Goal: Transaction & Acquisition: Purchase product/service

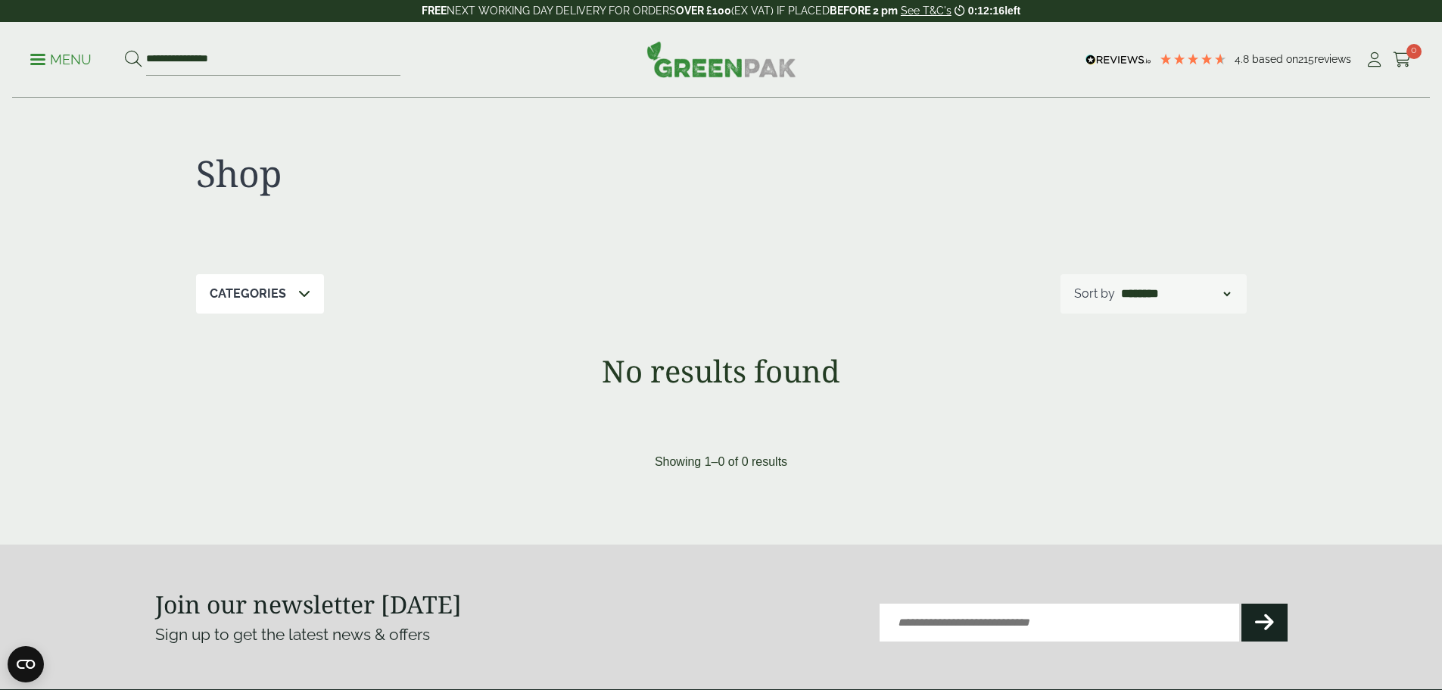
click at [42, 57] on p "Menu" at bounding box center [60, 60] width 61 height 18
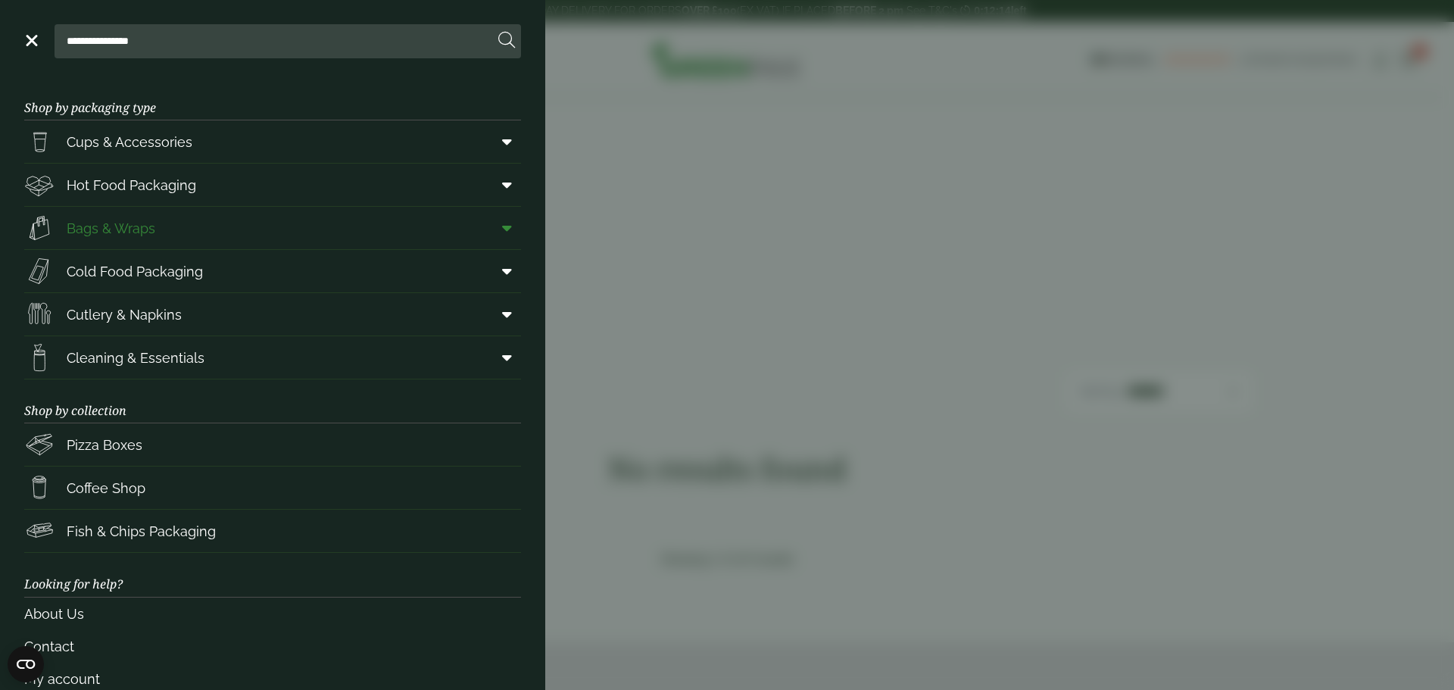
click at [115, 229] on span "Bags & Wraps" at bounding box center [111, 228] width 89 height 20
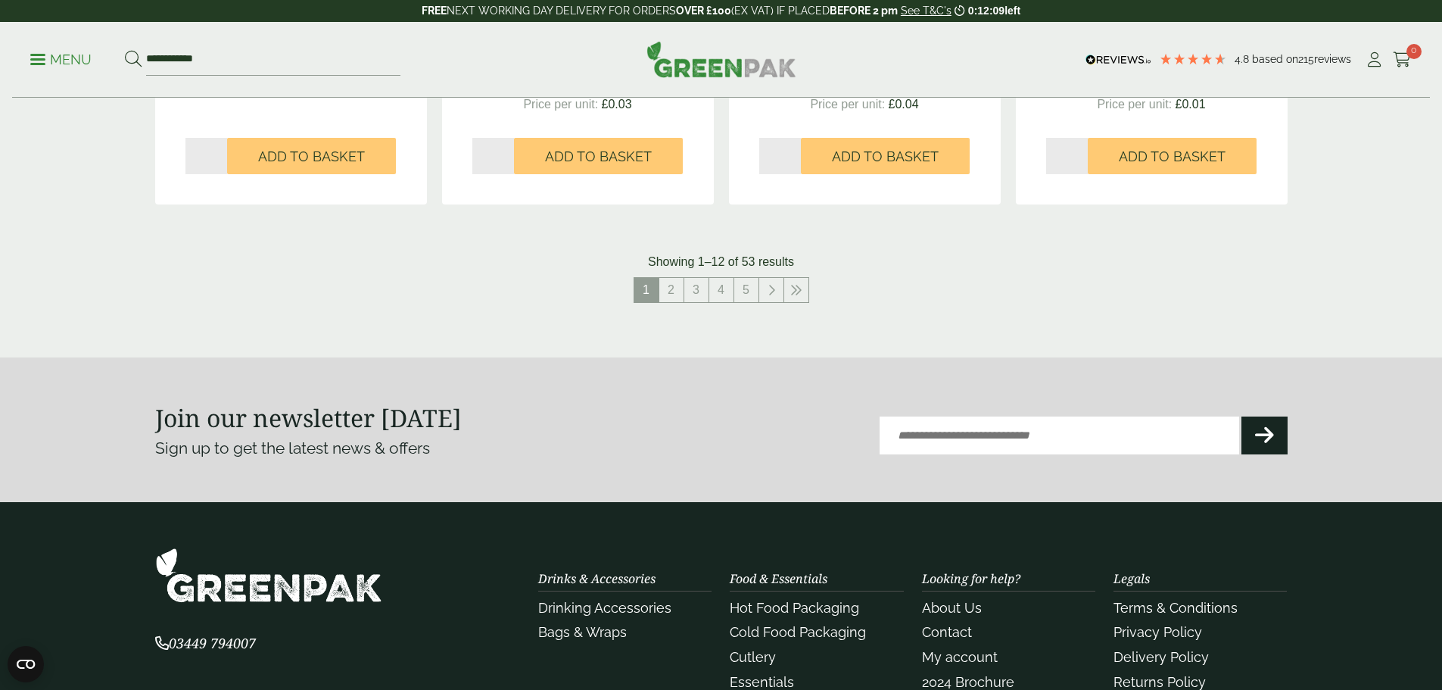
scroll to position [1666, 0]
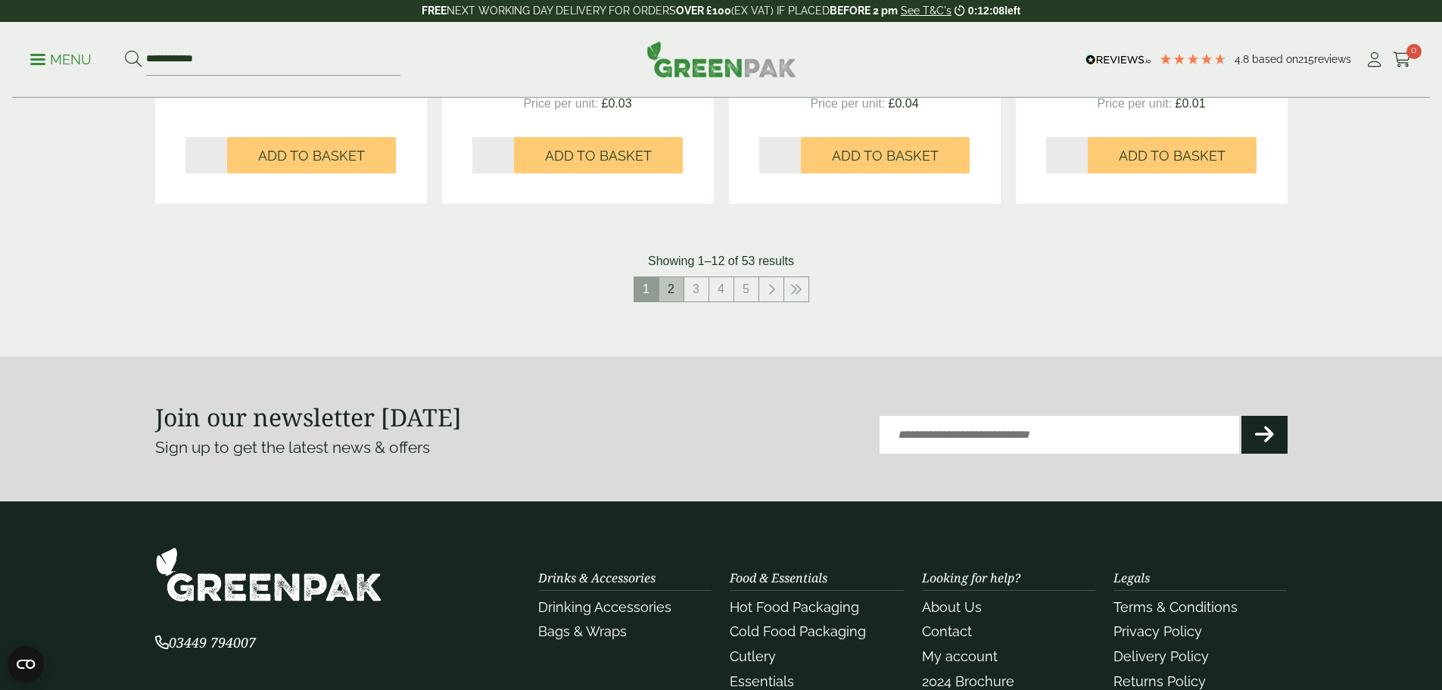
click at [668, 286] on link "2" at bounding box center [671, 289] width 24 height 24
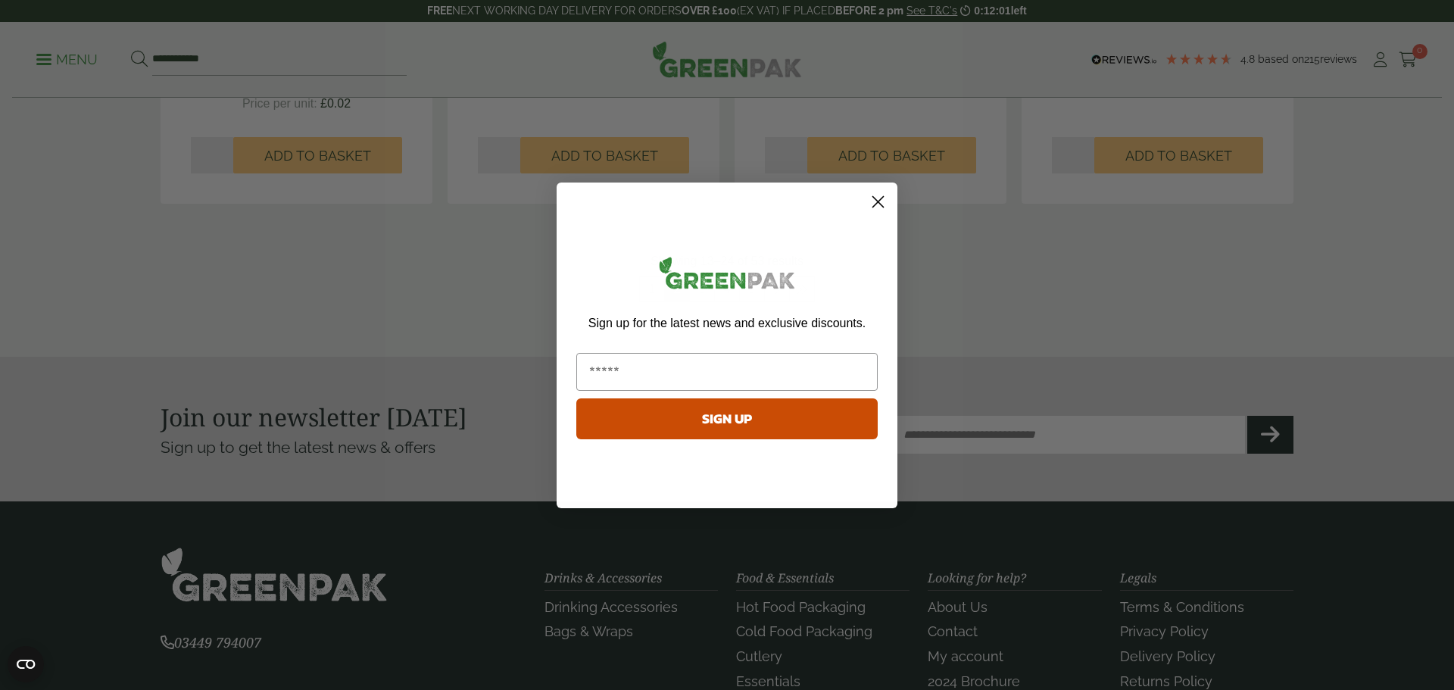
click at [877, 206] on circle "Close dialog" at bounding box center [877, 201] width 25 height 25
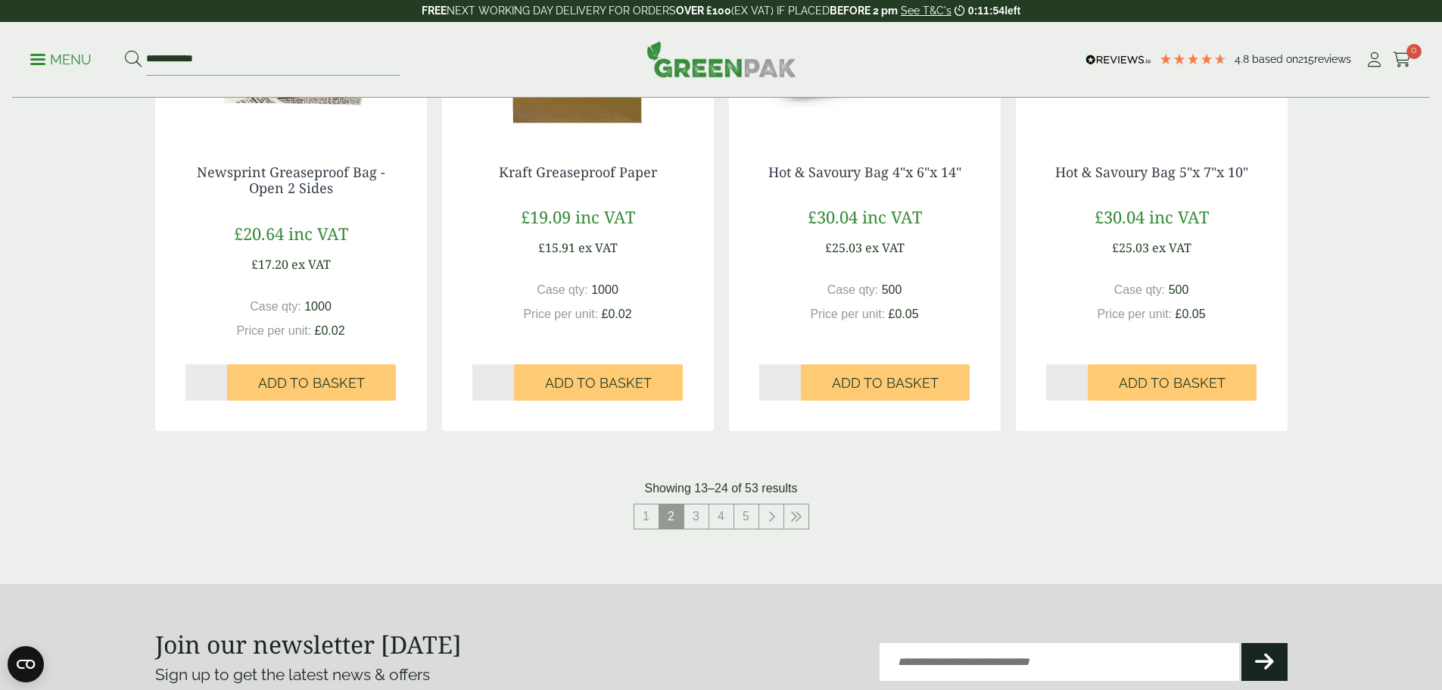
scroll to position [1590, 0]
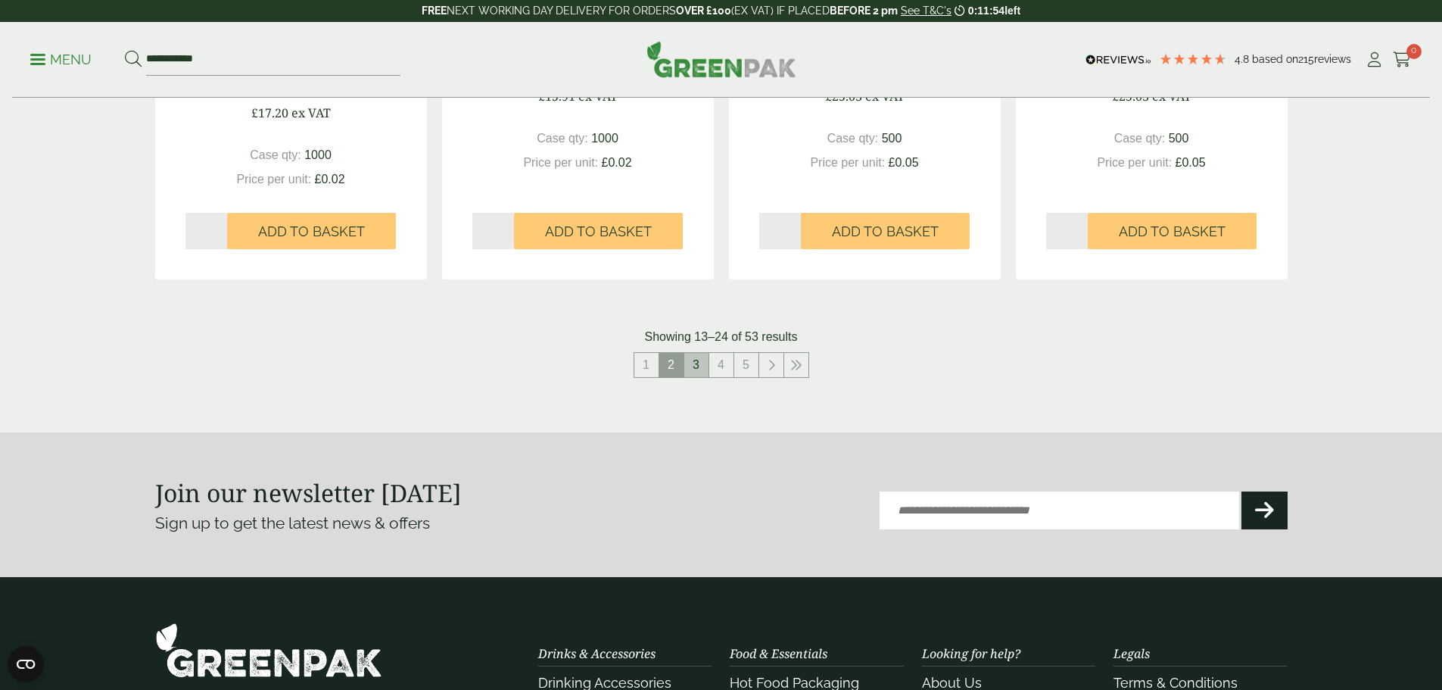
click at [699, 358] on link "3" at bounding box center [696, 365] width 24 height 24
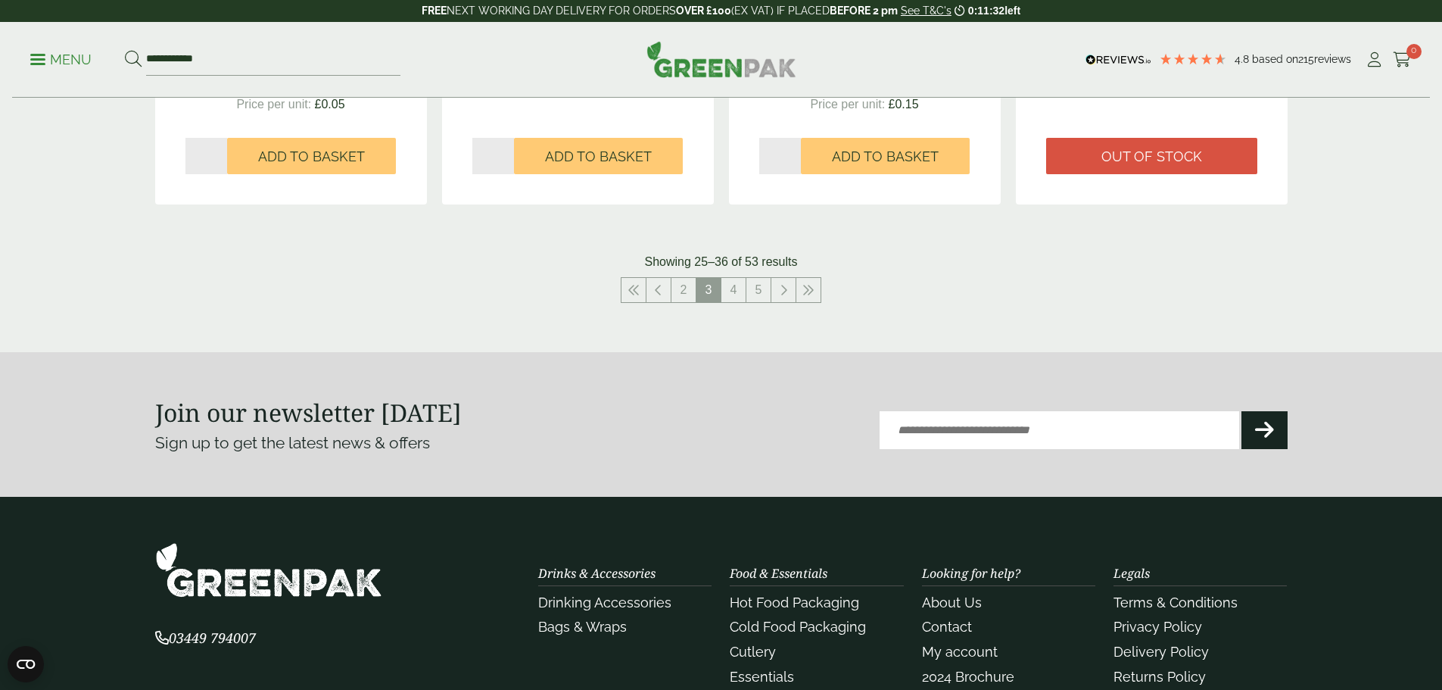
scroll to position [1666, 0]
click at [732, 291] on link "4" at bounding box center [733, 289] width 24 height 24
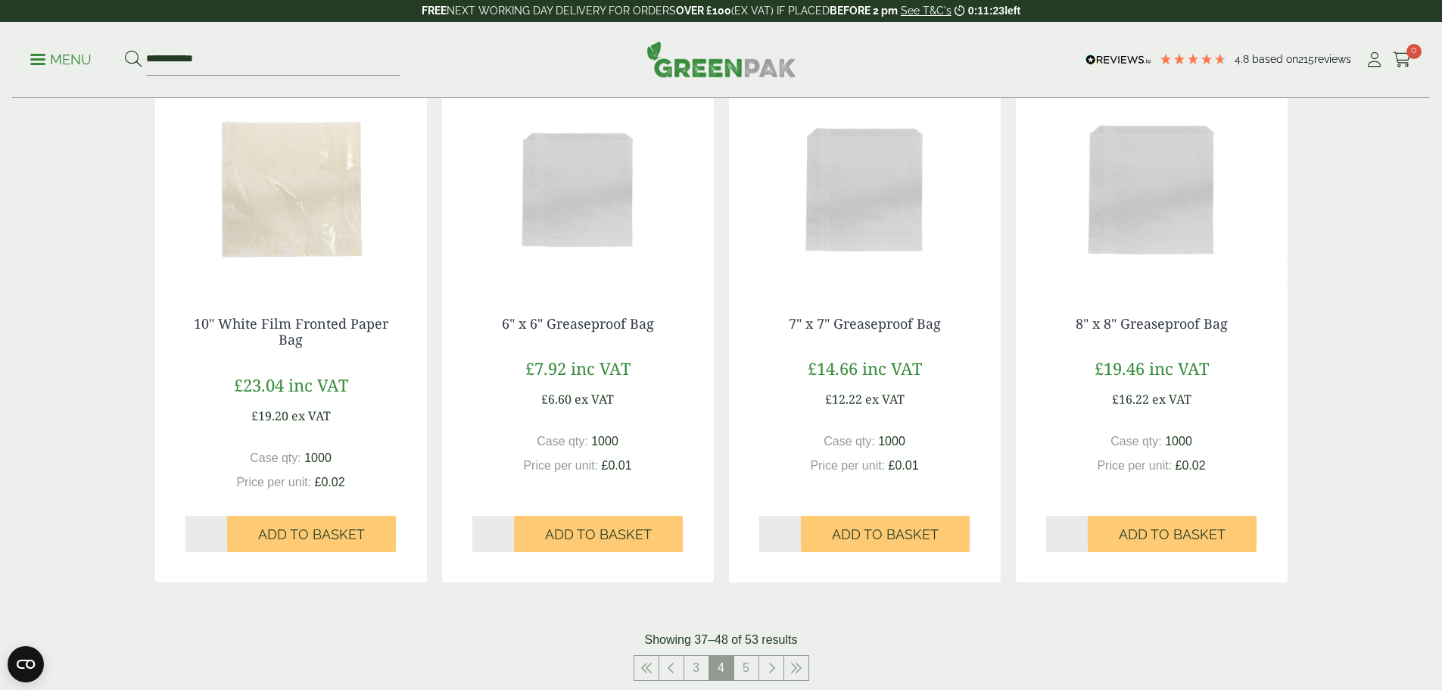
scroll to position [1363, 0]
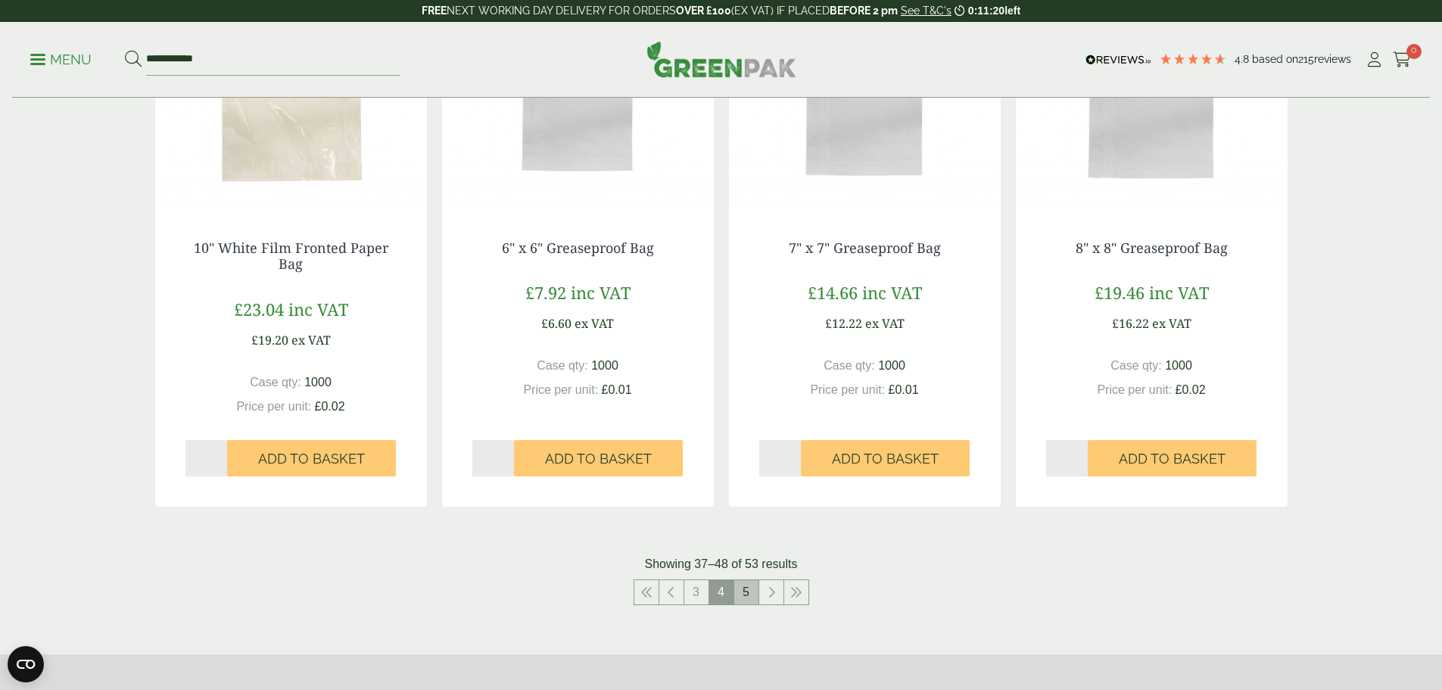
click at [755, 600] on link "5" at bounding box center [746, 592] width 24 height 24
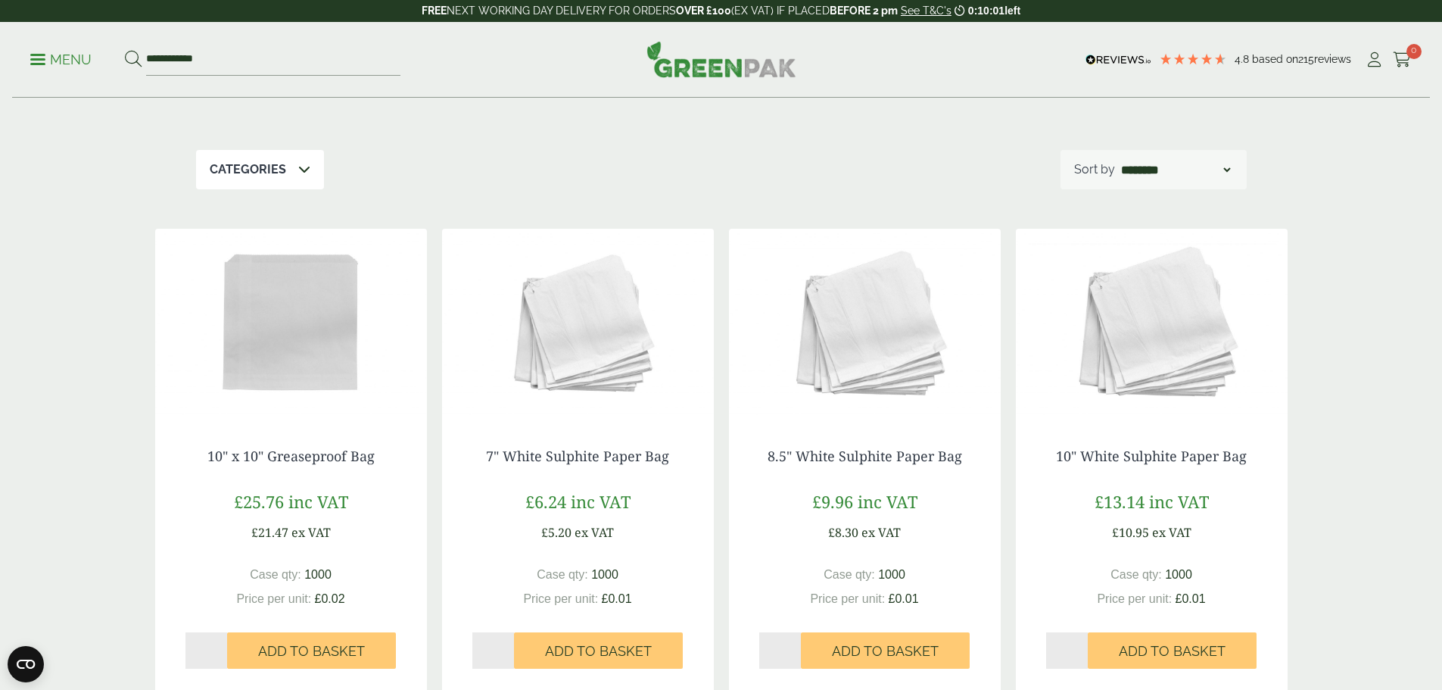
scroll to position [227, 0]
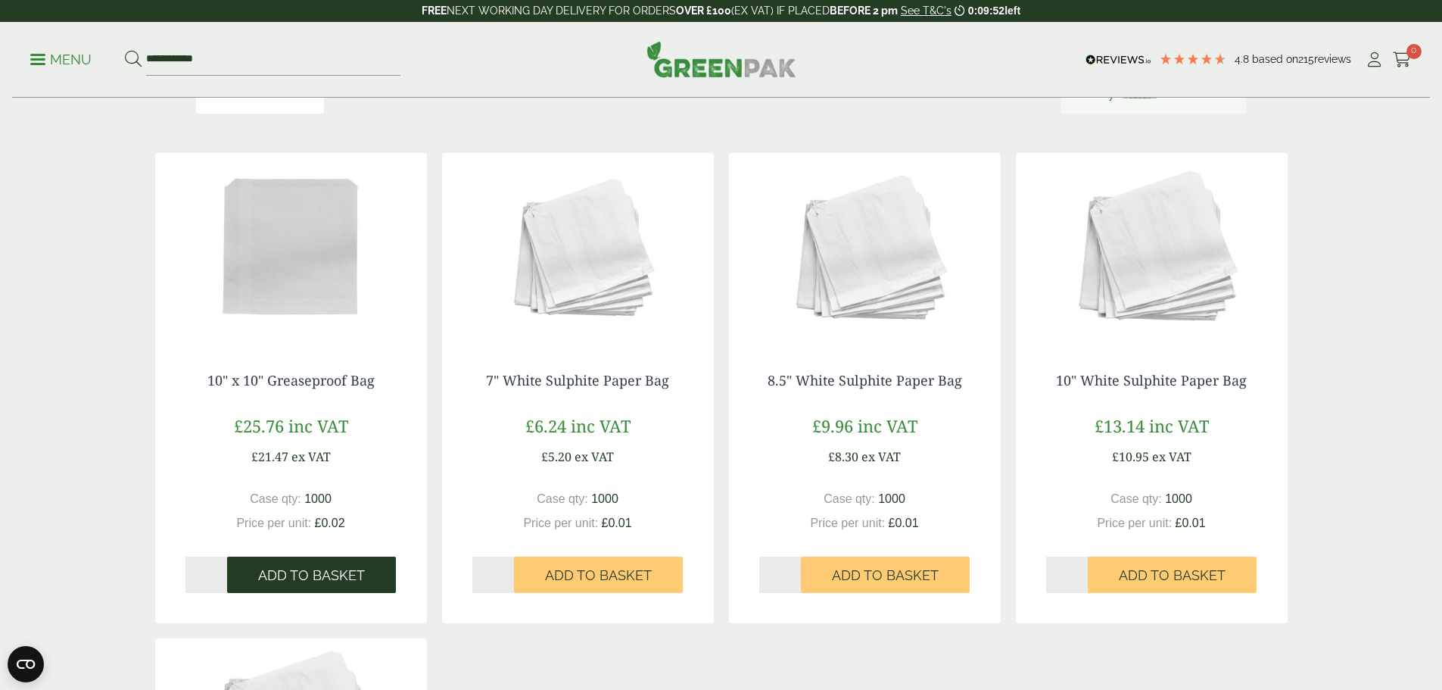
click at [298, 574] on span "Add to Basket" at bounding box center [311, 575] width 107 height 17
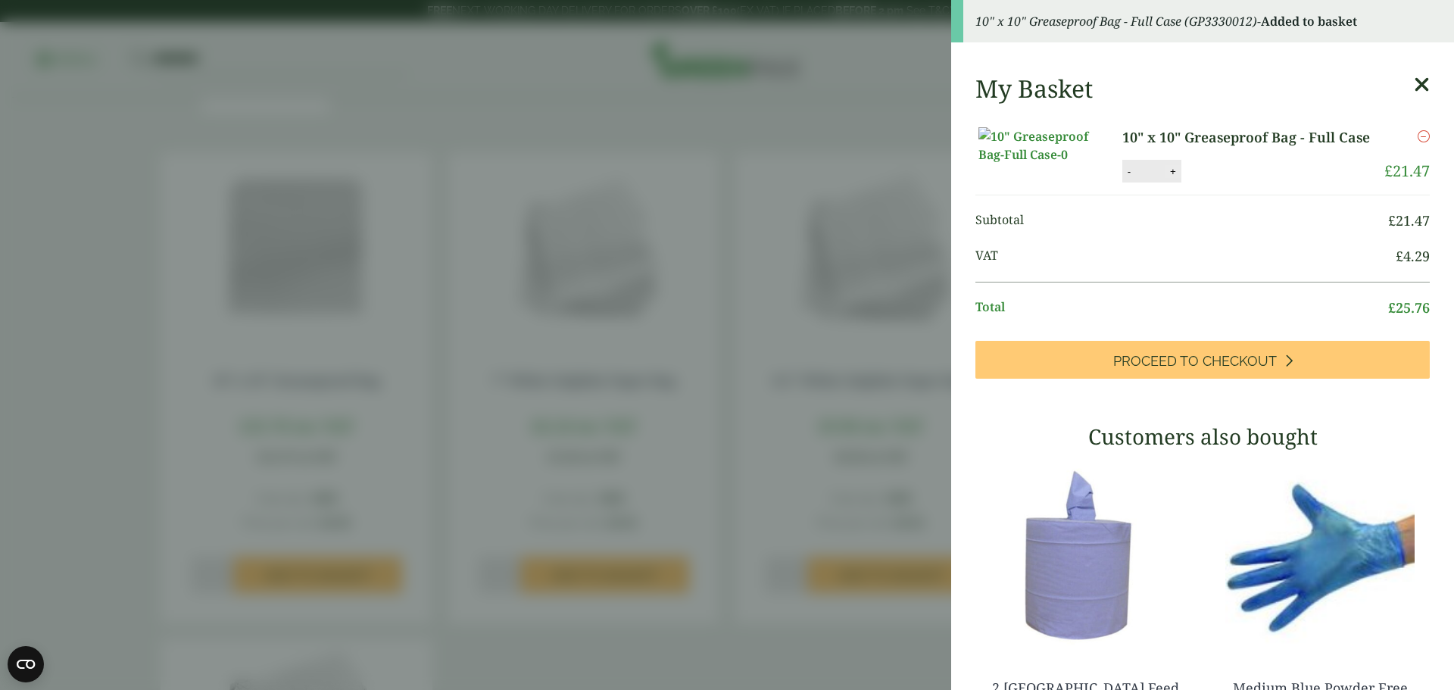
click at [1165, 178] on button "+" at bounding box center [1172, 171] width 15 height 13
type input "*"
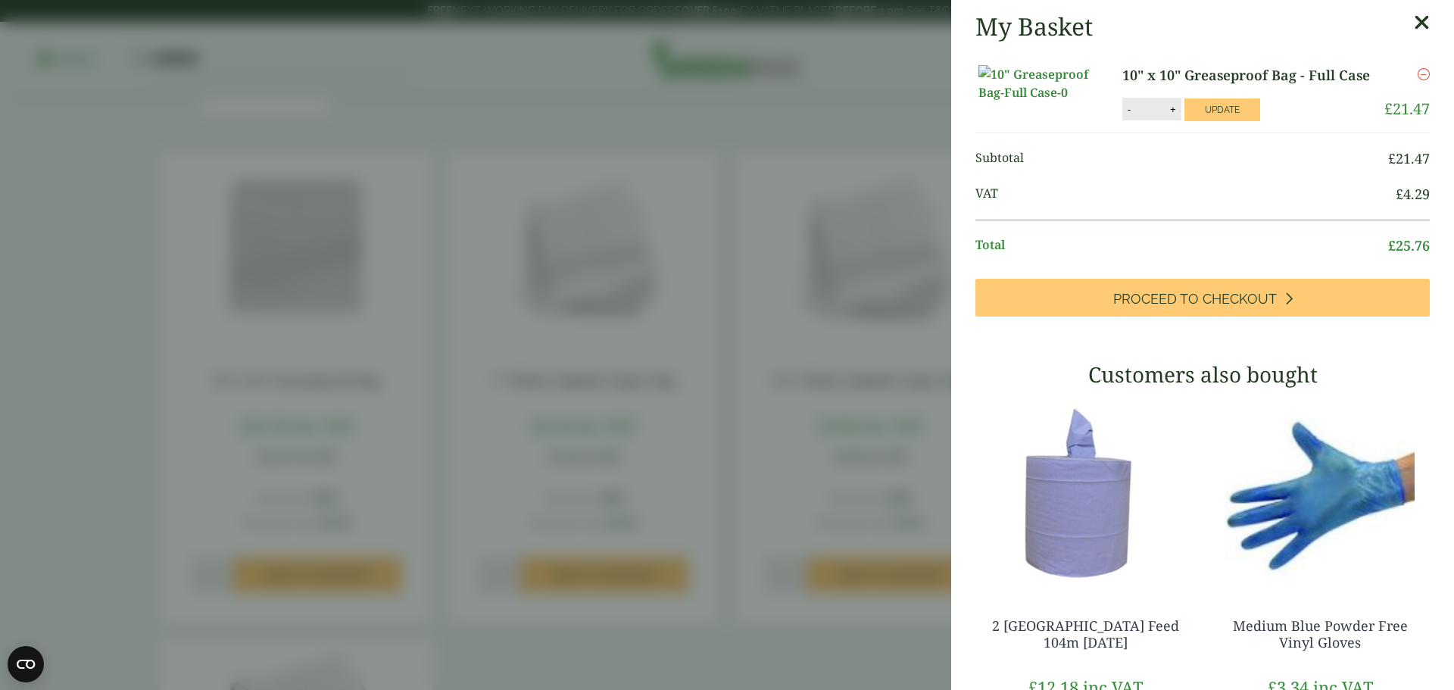
click at [1413, 22] on icon at bounding box center [1421, 22] width 16 height 21
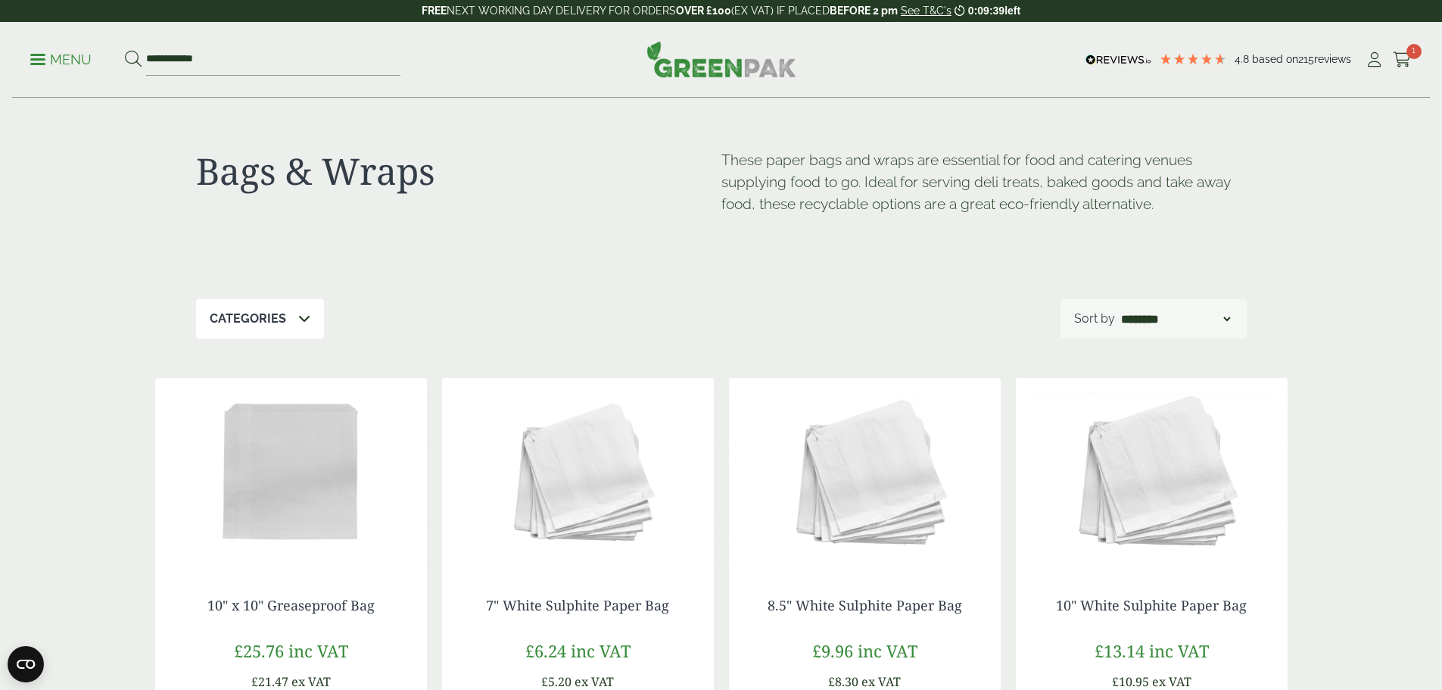
scroll to position [0, 0]
drag, startPoint x: 235, startPoint y: 60, endPoint x: 121, endPoint y: 59, distance: 113.6
click at [121, 59] on ul "**********" at bounding box center [215, 60] width 370 height 32
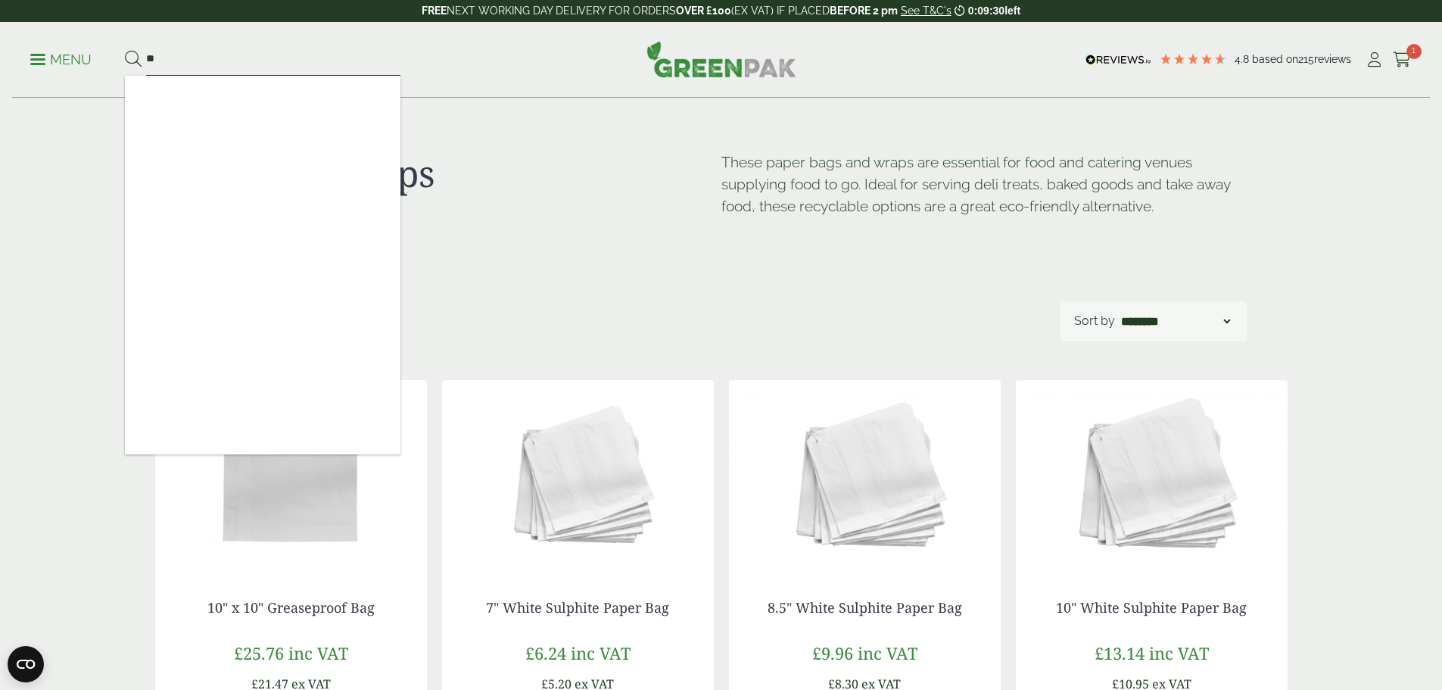
type input "*"
type input "**********"
click at [125, 50] on button at bounding box center [133, 60] width 17 height 20
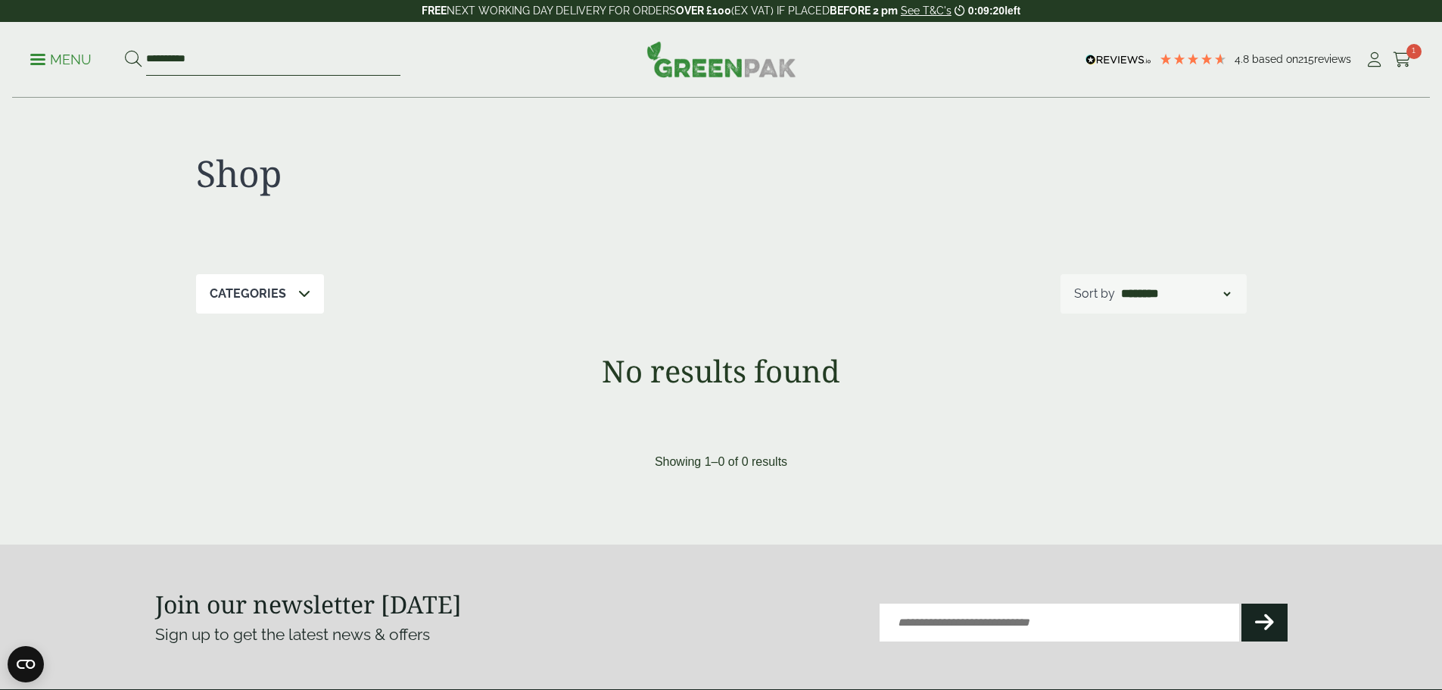
click at [206, 55] on input "**********" at bounding box center [273, 60] width 254 height 32
type input "*"
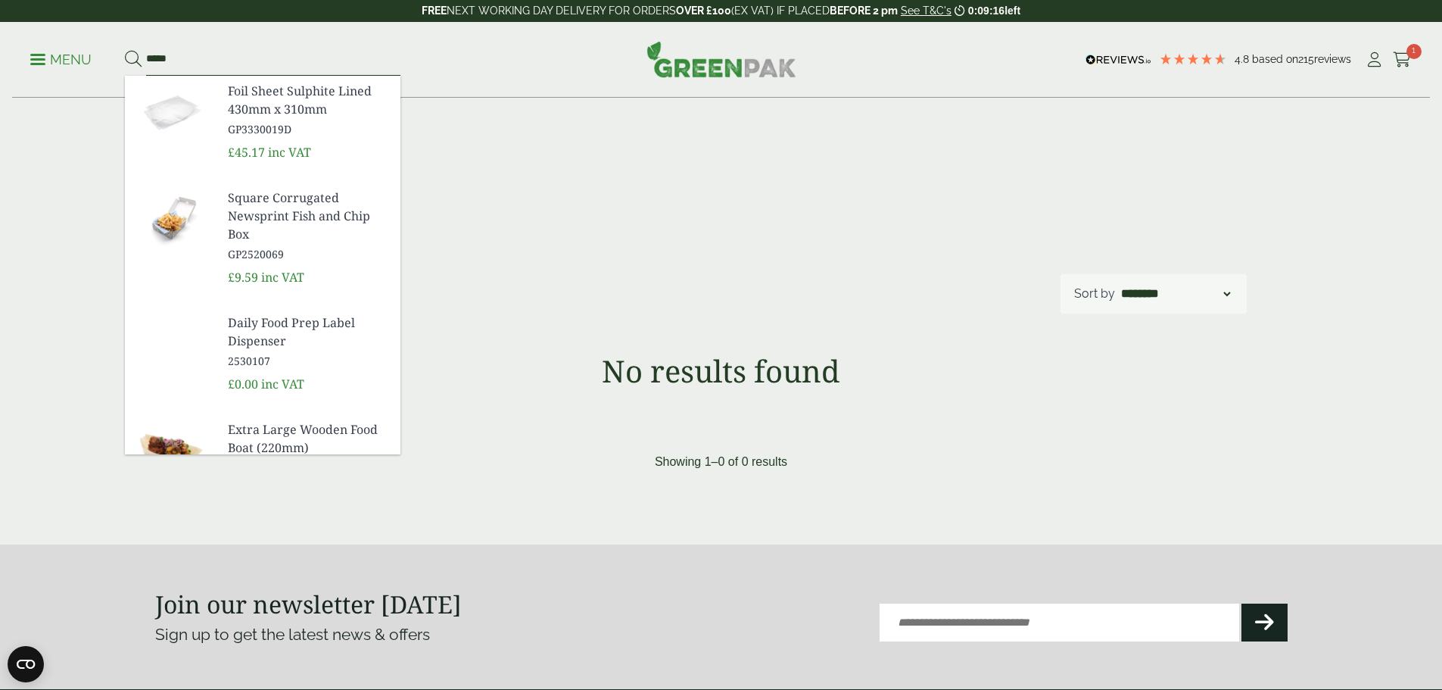
type input "*****"
click at [125, 50] on button at bounding box center [133, 60] width 17 height 20
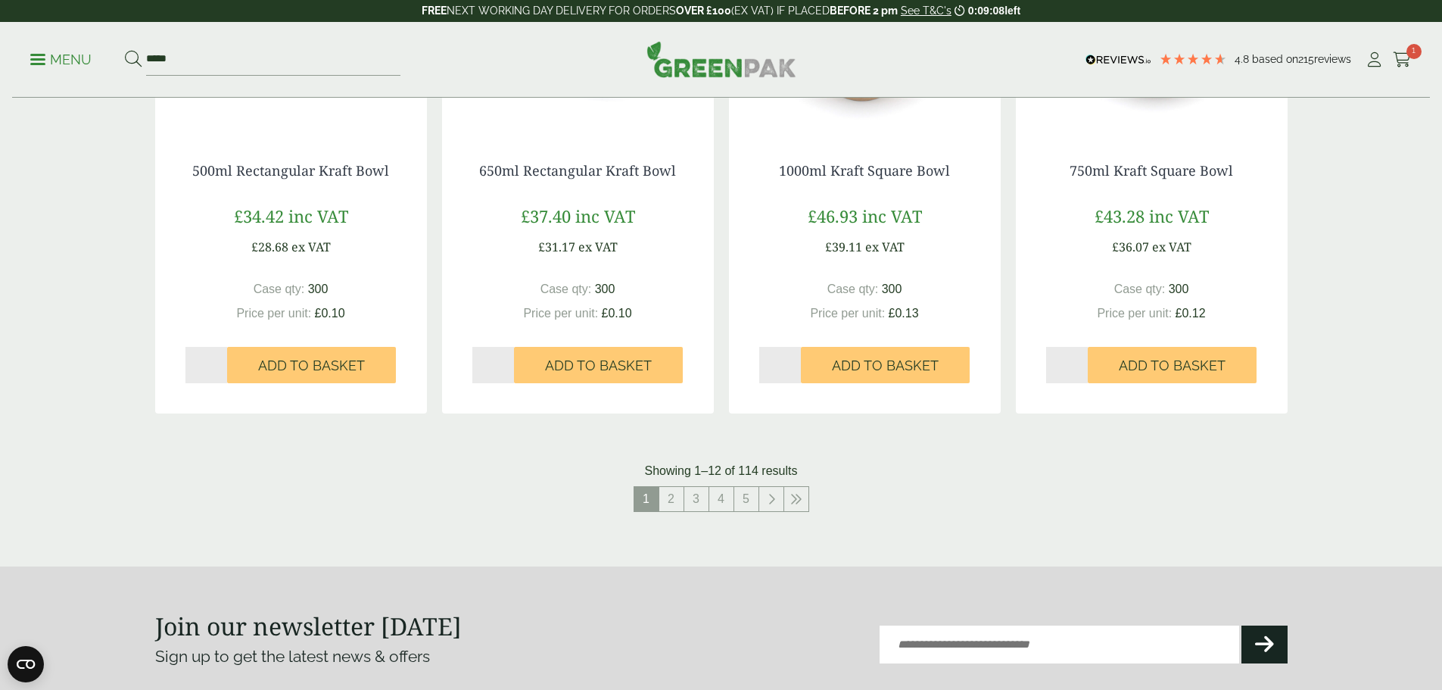
scroll to position [1438, 0]
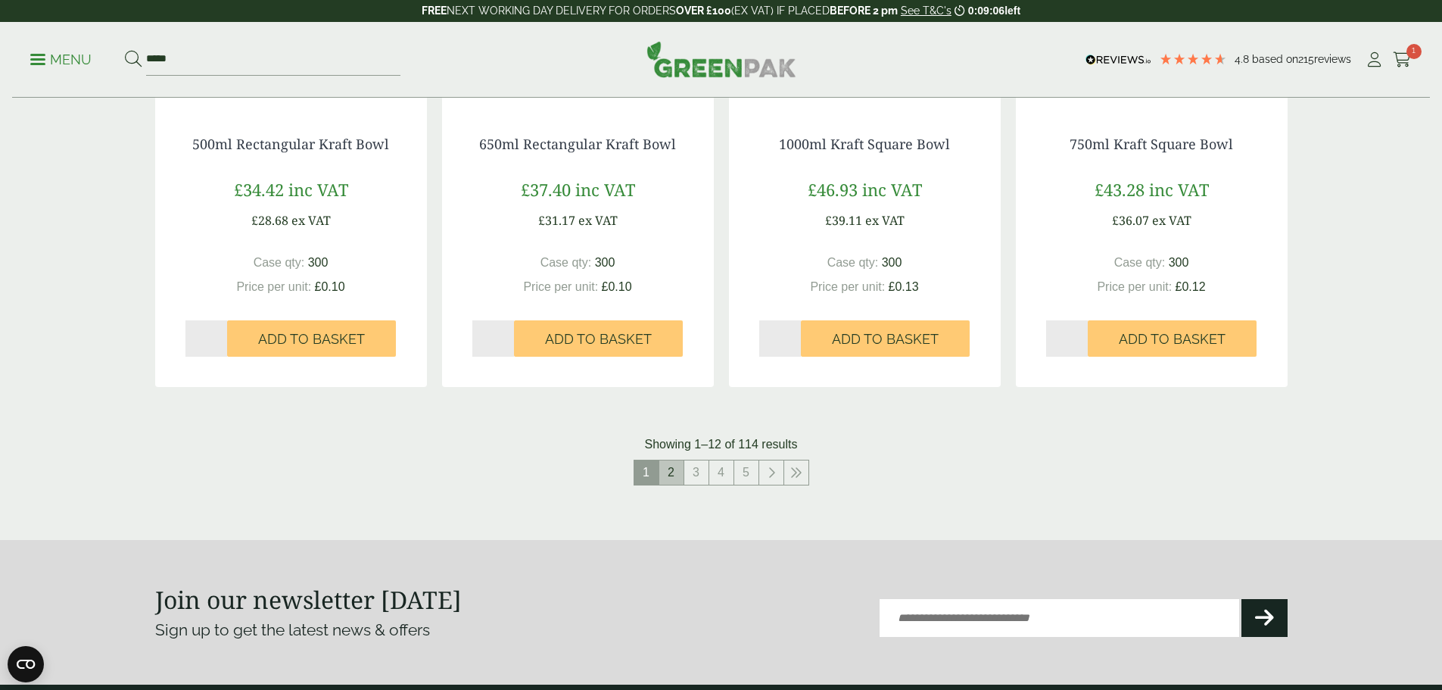
click at [678, 467] on link "2" at bounding box center [671, 472] width 24 height 24
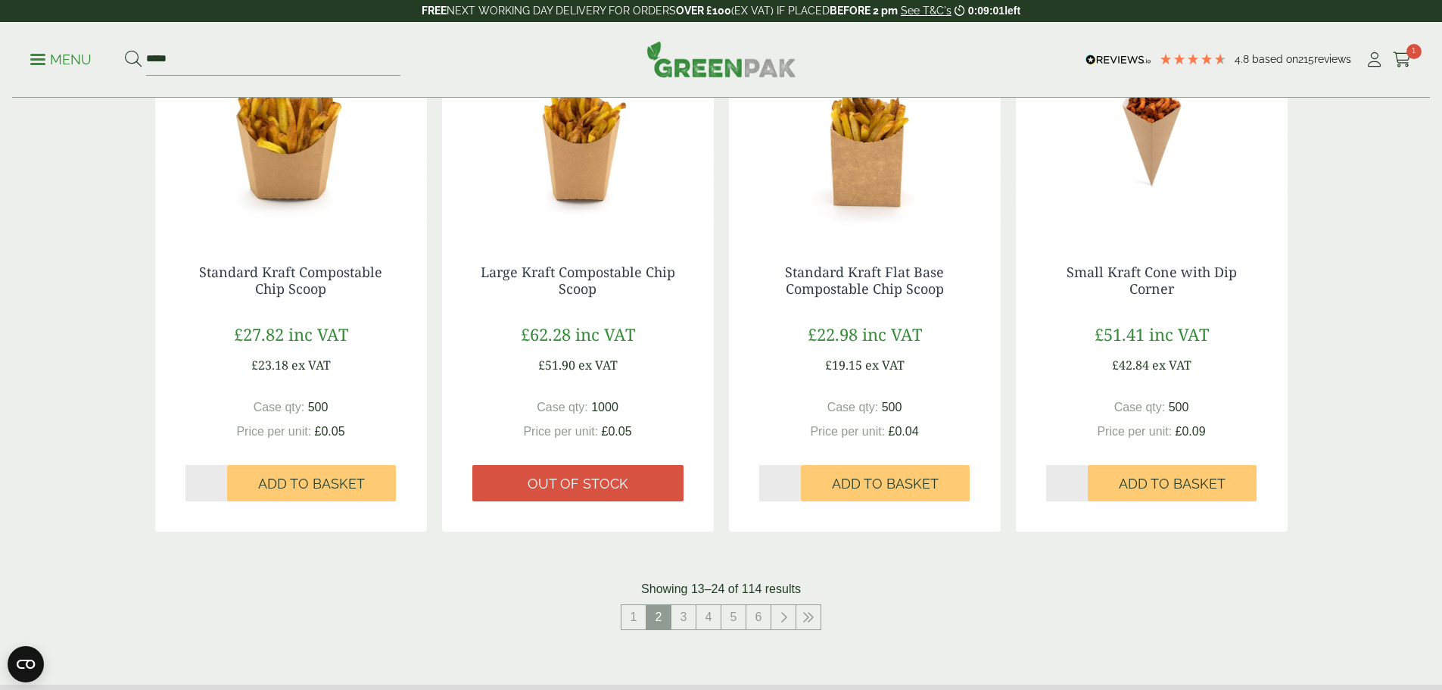
scroll to position [1514, 0]
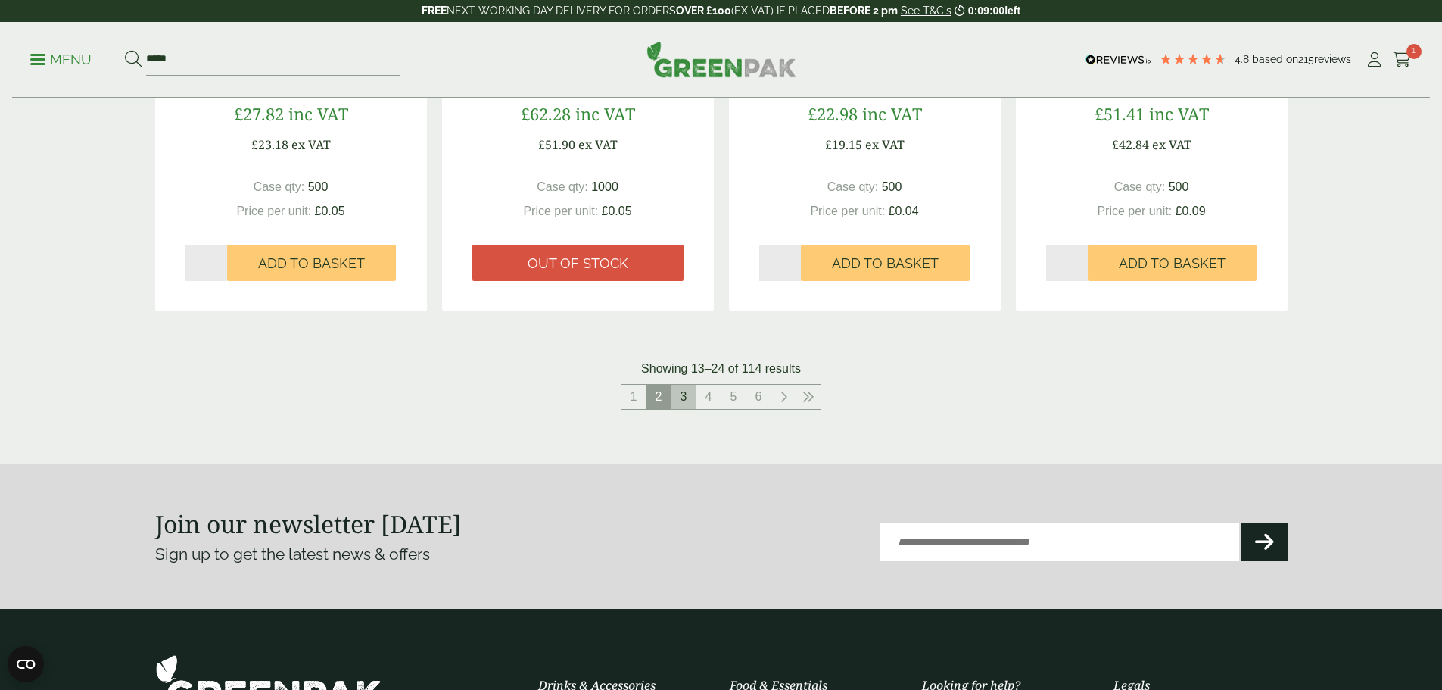
click at [678, 400] on link "3" at bounding box center [684, 397] width 24 height 24
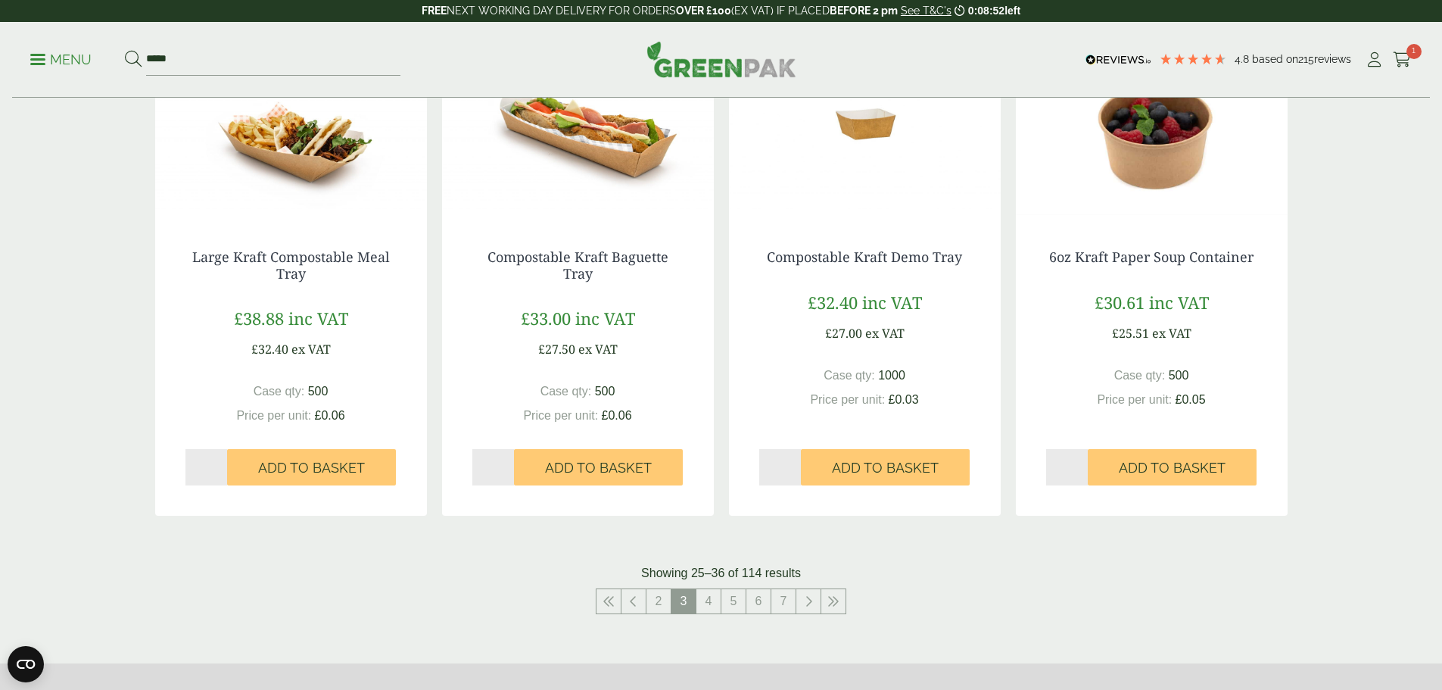
scroll to position [1363, 0]
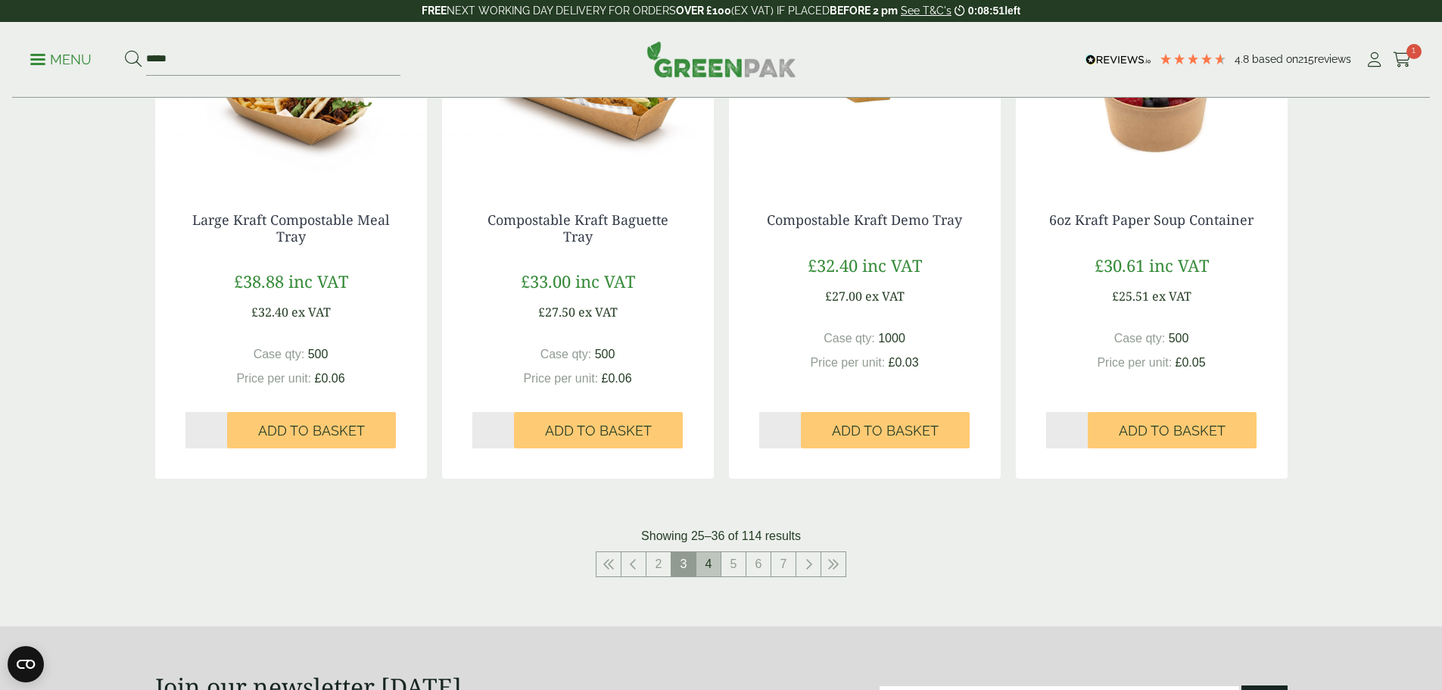
click at [711, 566] on link "4" at bounding box center [709, 564] width 24 height 24
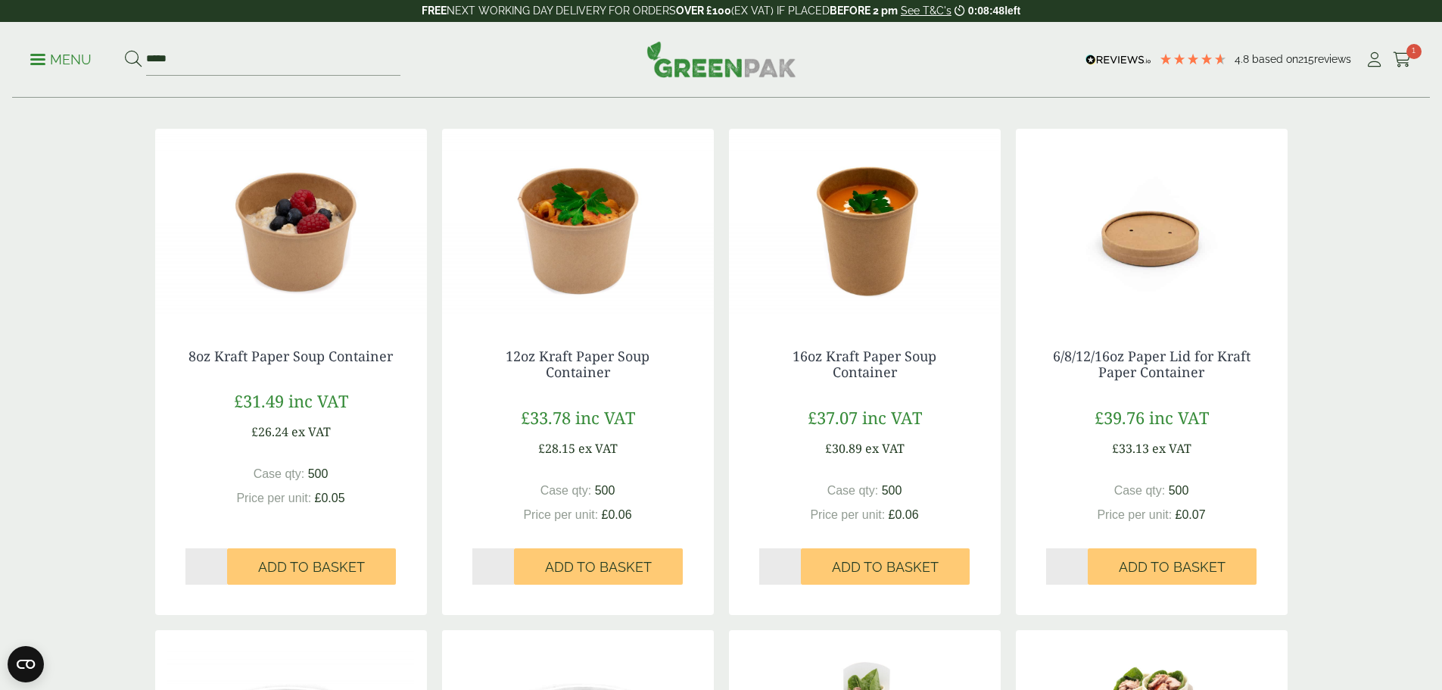
scroll to position [227, 0]
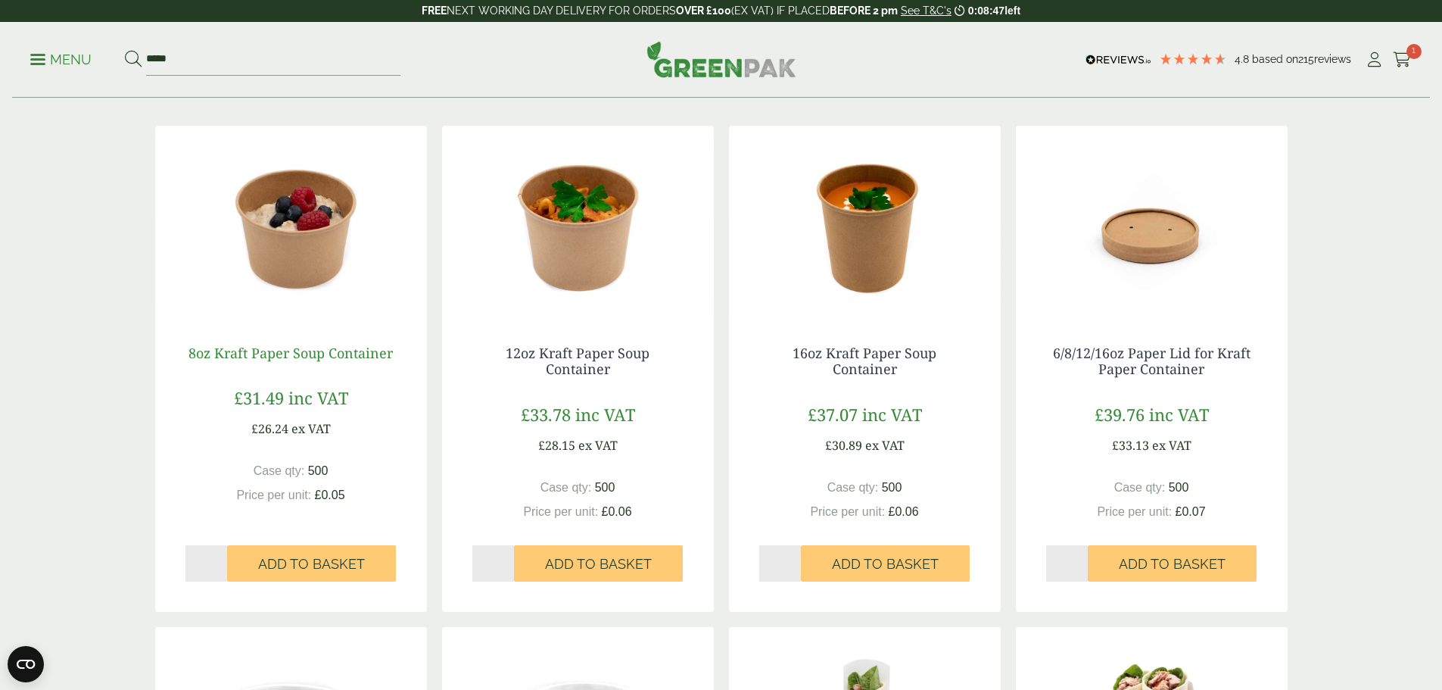
click at [279, 350] on link "8oz Kraft Paper Soup Container" at bounding box center [291, 353] width 204 height 18
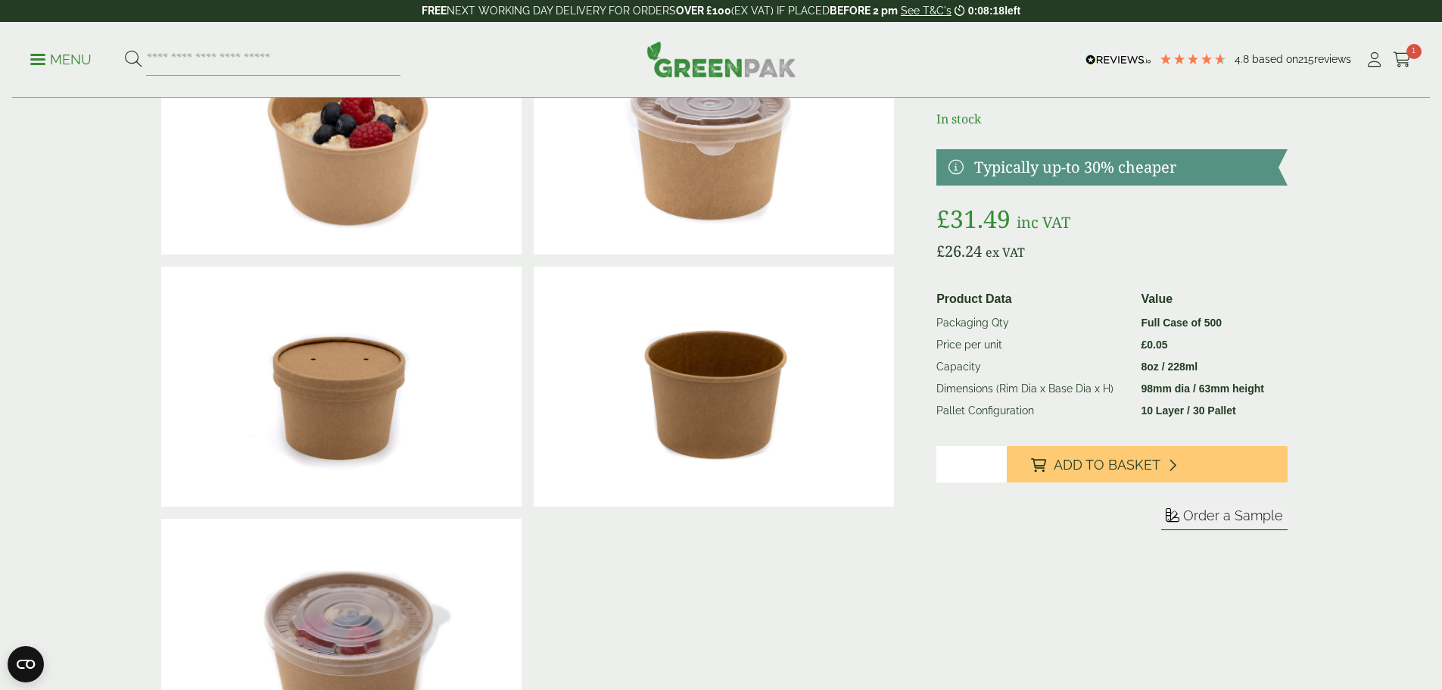
scroll to position [151, 0]
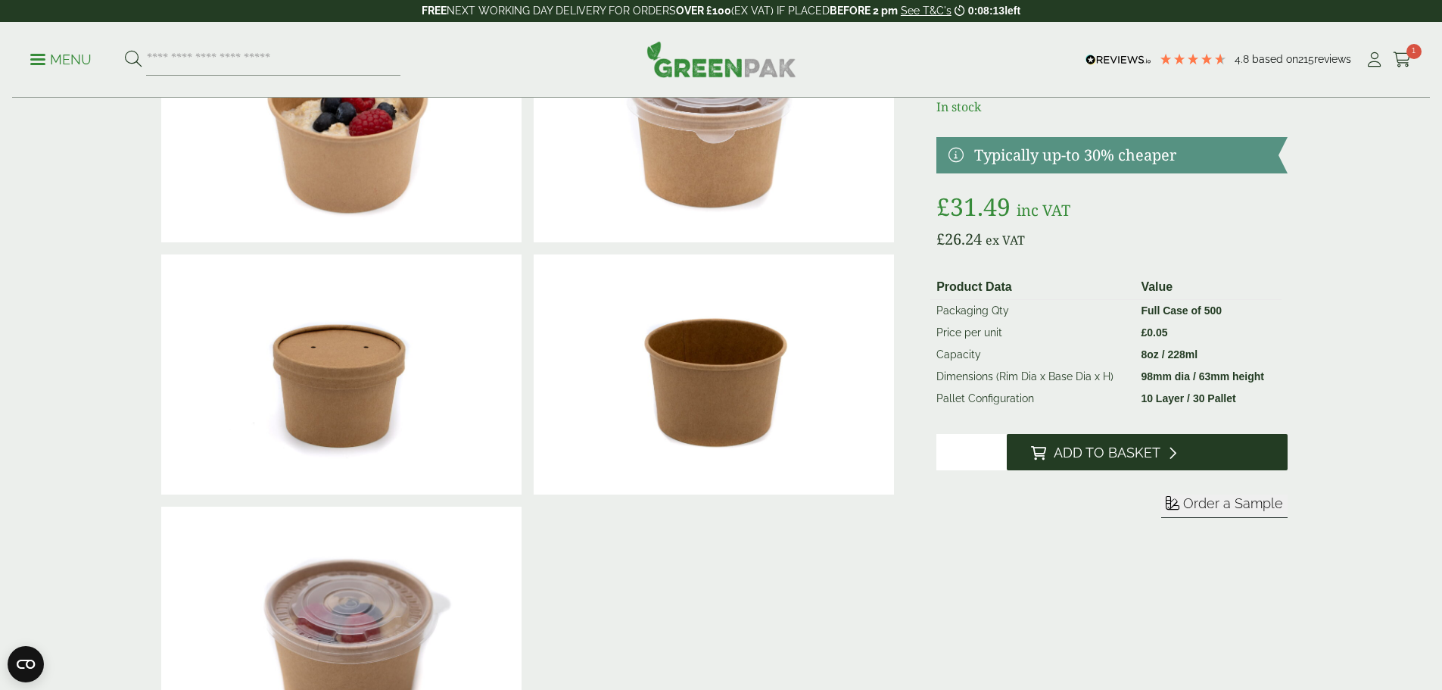
click at [1119, 452] on span "Add to Basket" at bounding box center [1107, 452] width 107 height 17
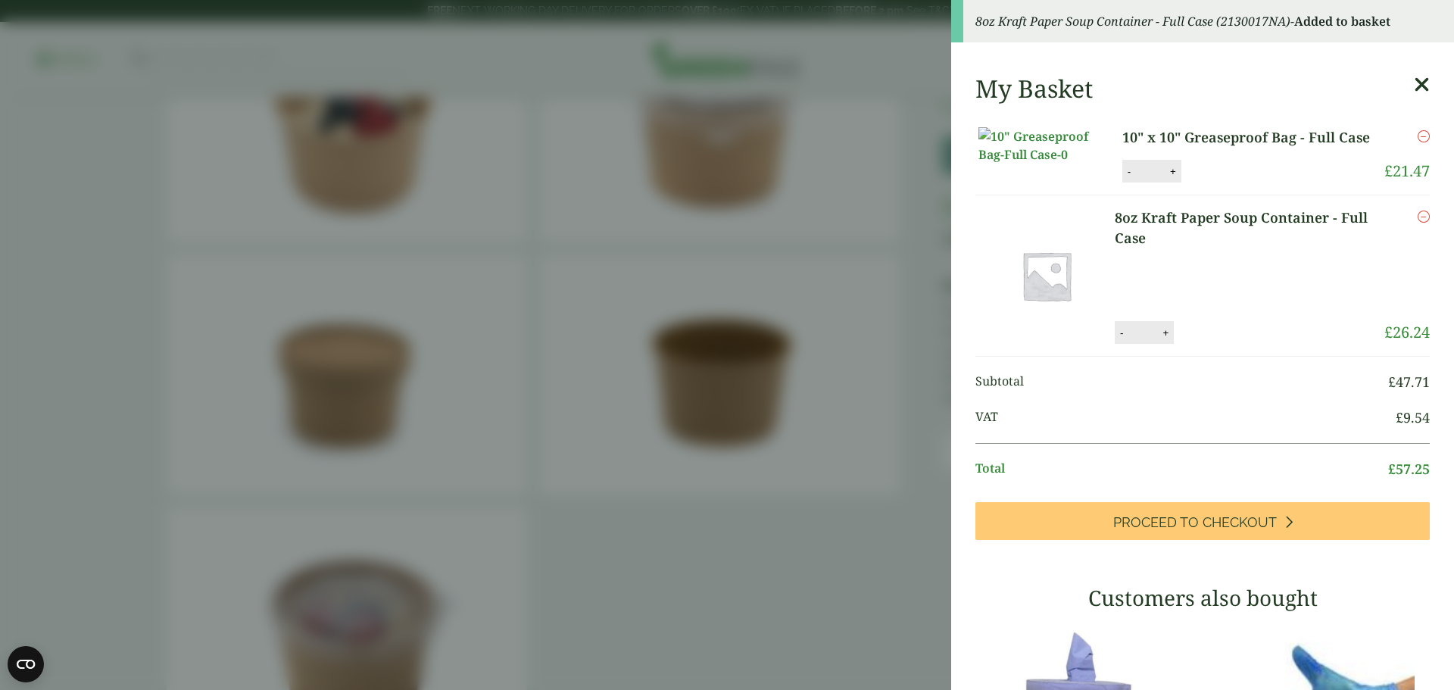
click at [1413, 83] on icon at bounding box center [1421, 84] width 16 height 21
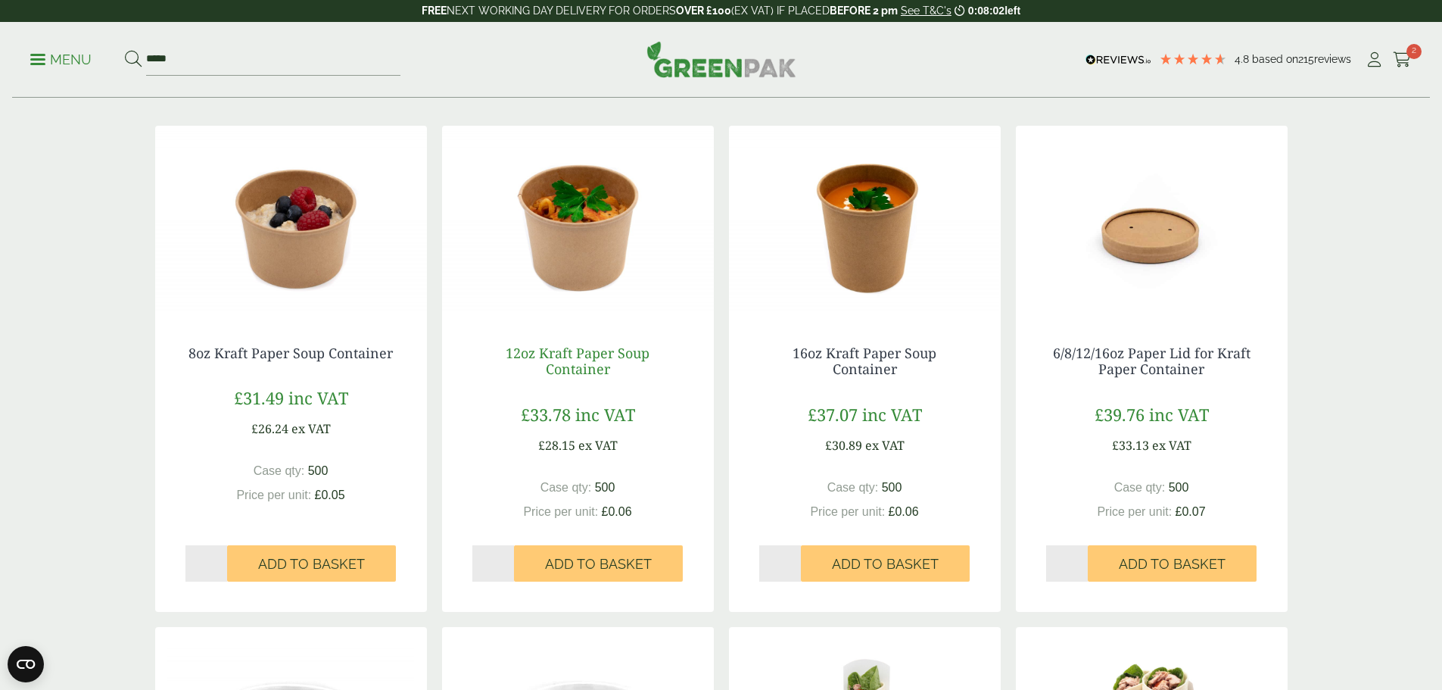
click at [575, 355] on link "12oz Kraft Paper Soup Container" at bounding box center [578, 361] width 144 height 35
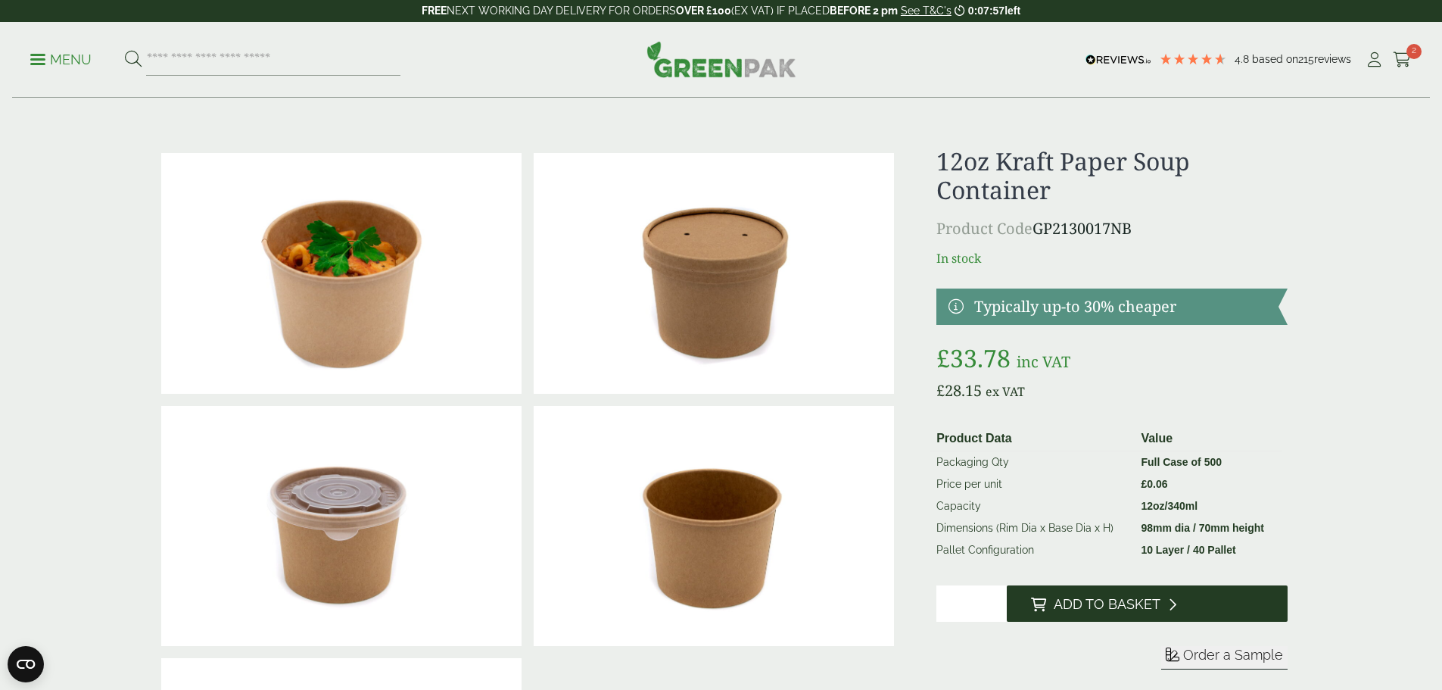
click at [1099, 602] on span "Add to Basket" at bounding box center [1107, 604] width 107 height 17
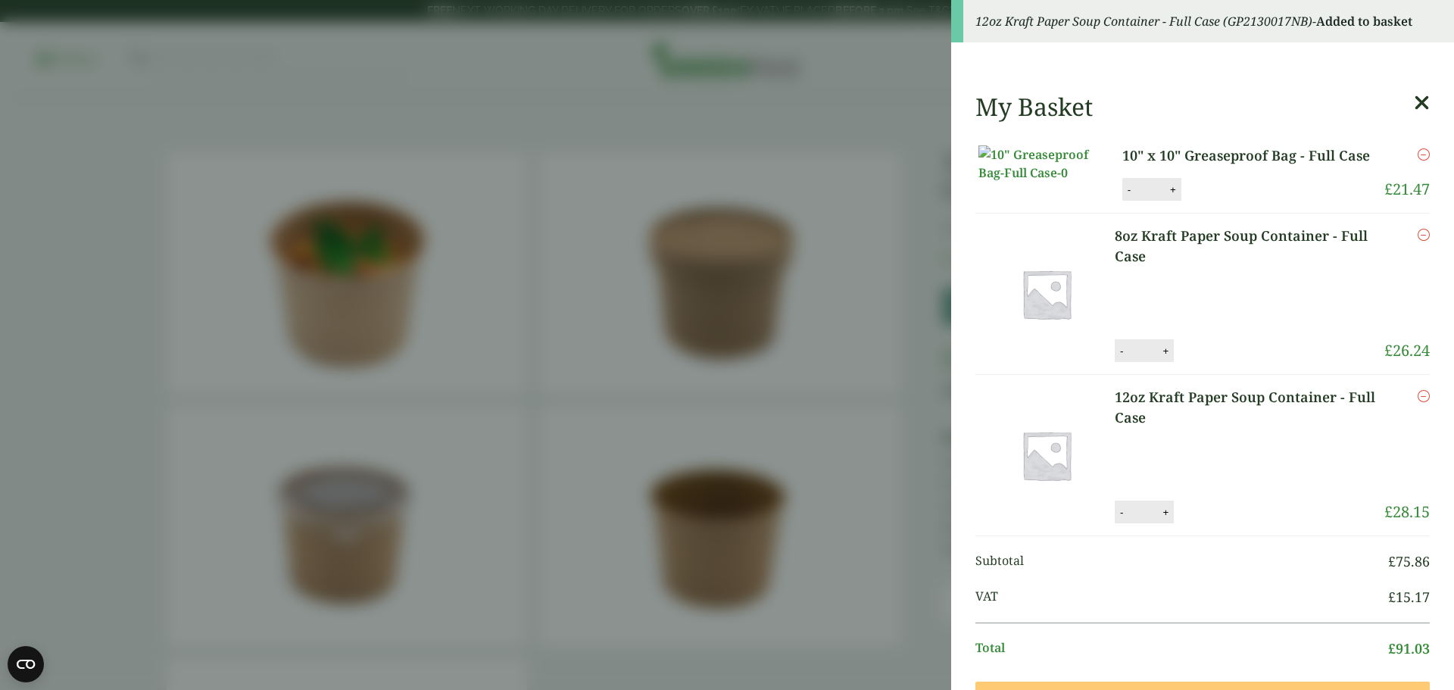
click at [1413, 100] on icon at bounding box center [1421, 102] width 16 height 21
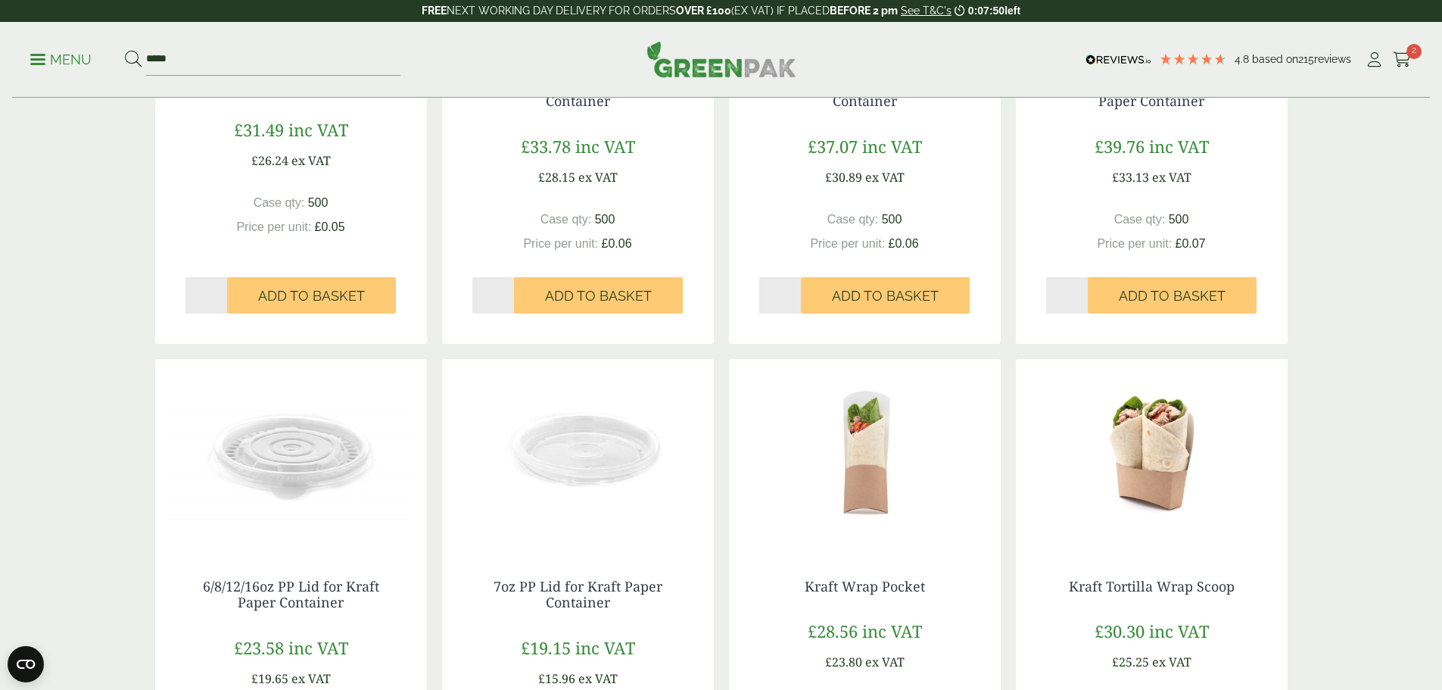
scroll to position [530, 0]
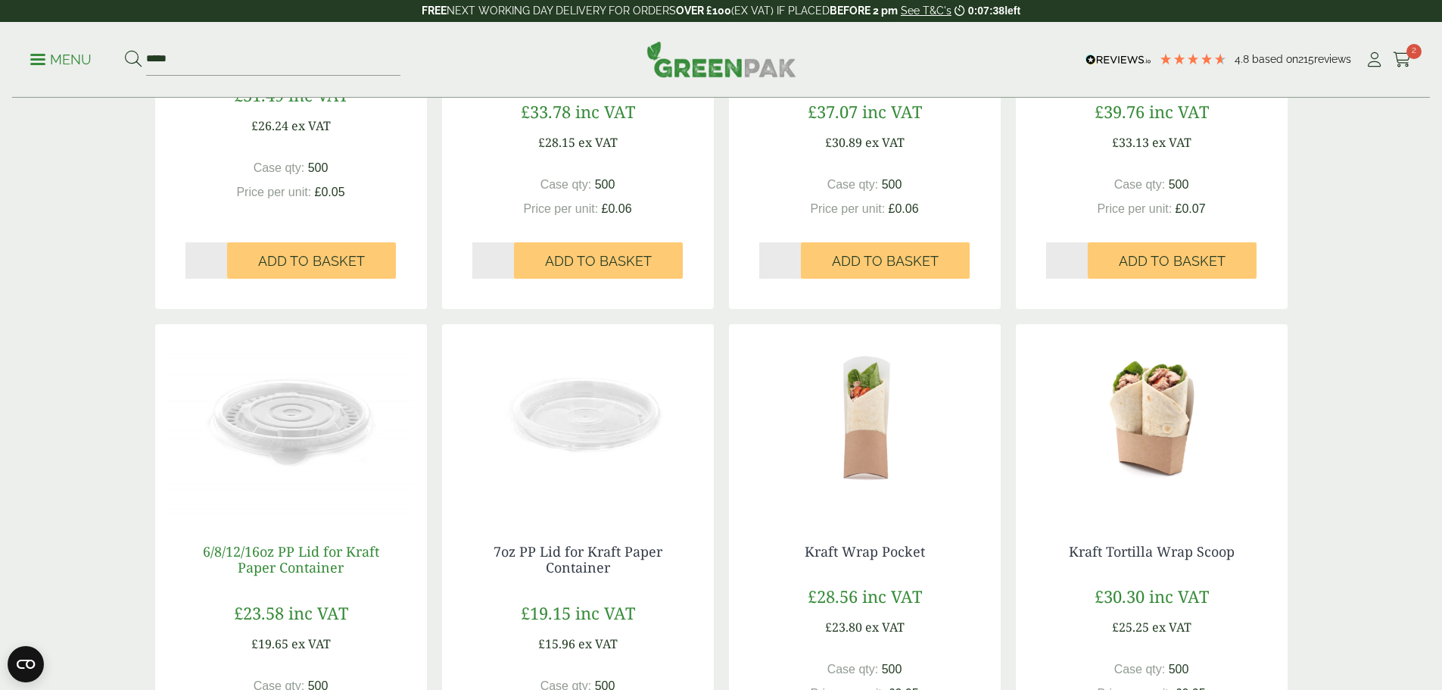
click at [260, 553] on link "6/8/12/16oz PP Lid for Kraft Paper Container" at bounding box center [291, 559] width 176 height 35
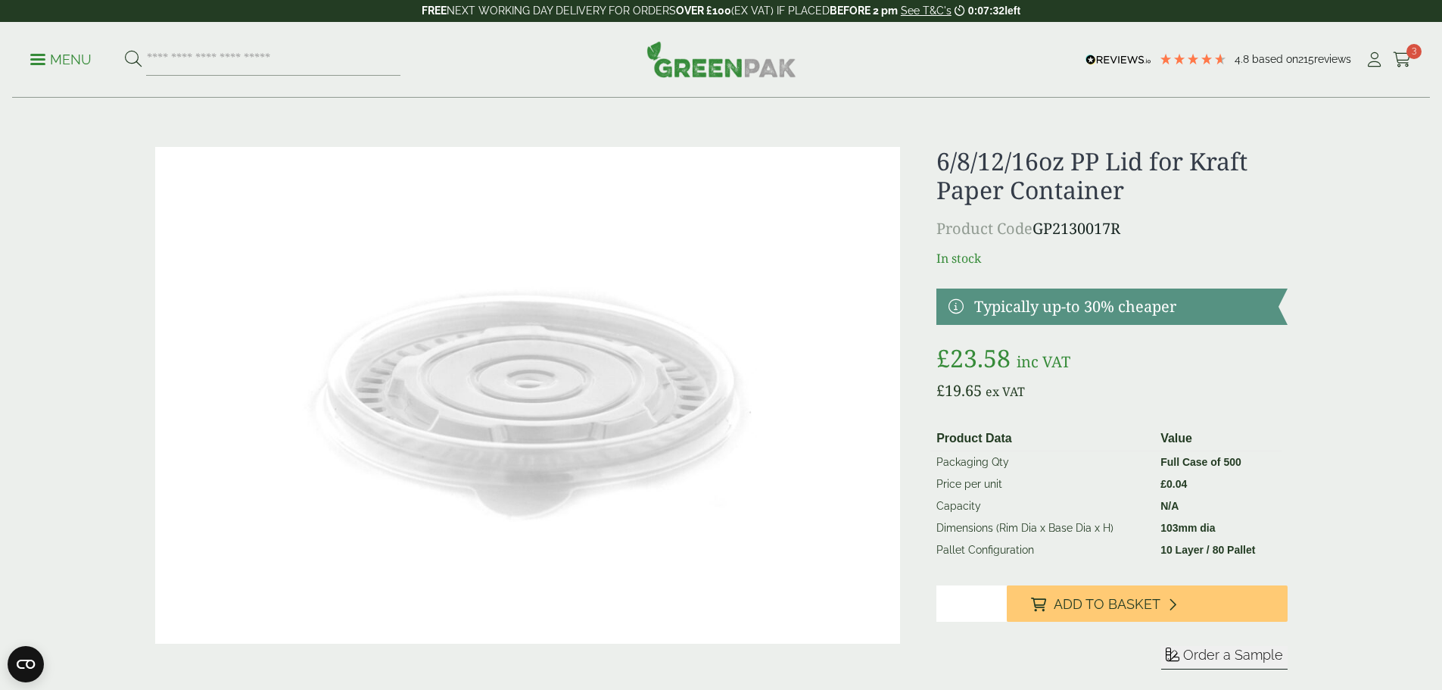
click at [1398, 50] on link "Cart 3" at bounding box center [1402, 59] width 19 height 23
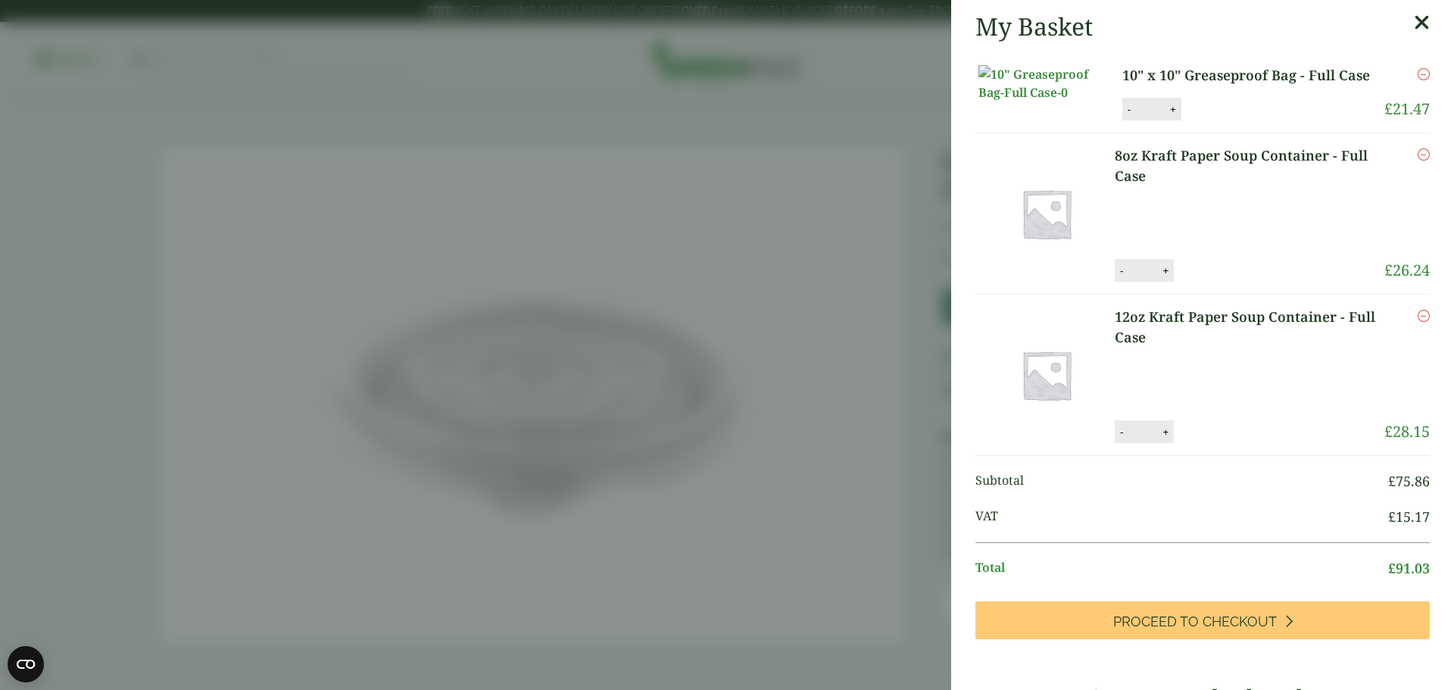
click at [1165, 186] on link "8oz Kraft Paper Soup Container - Full Case" at bounding box center [1249, 165] width 270 height 41
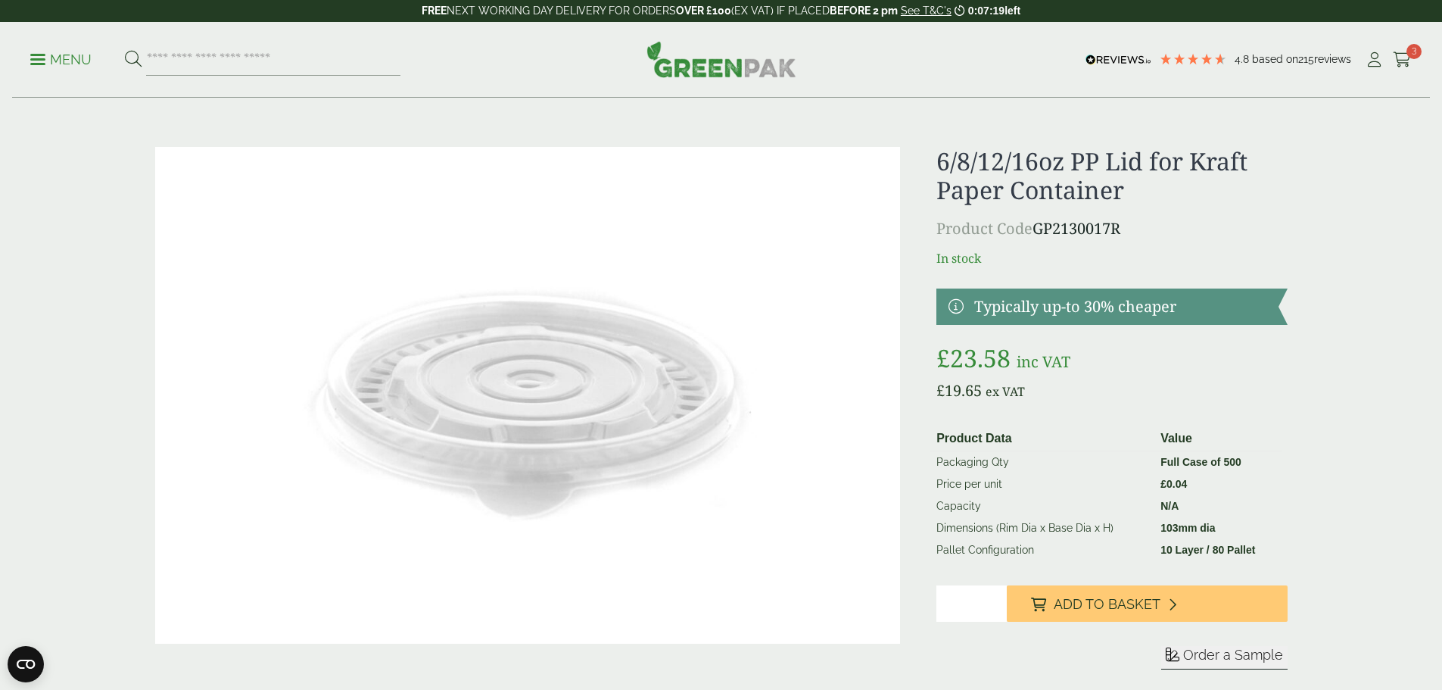
type input "*"
click at [994, 599] on input "*" at bounding box center [971, 603] width 70 height 36
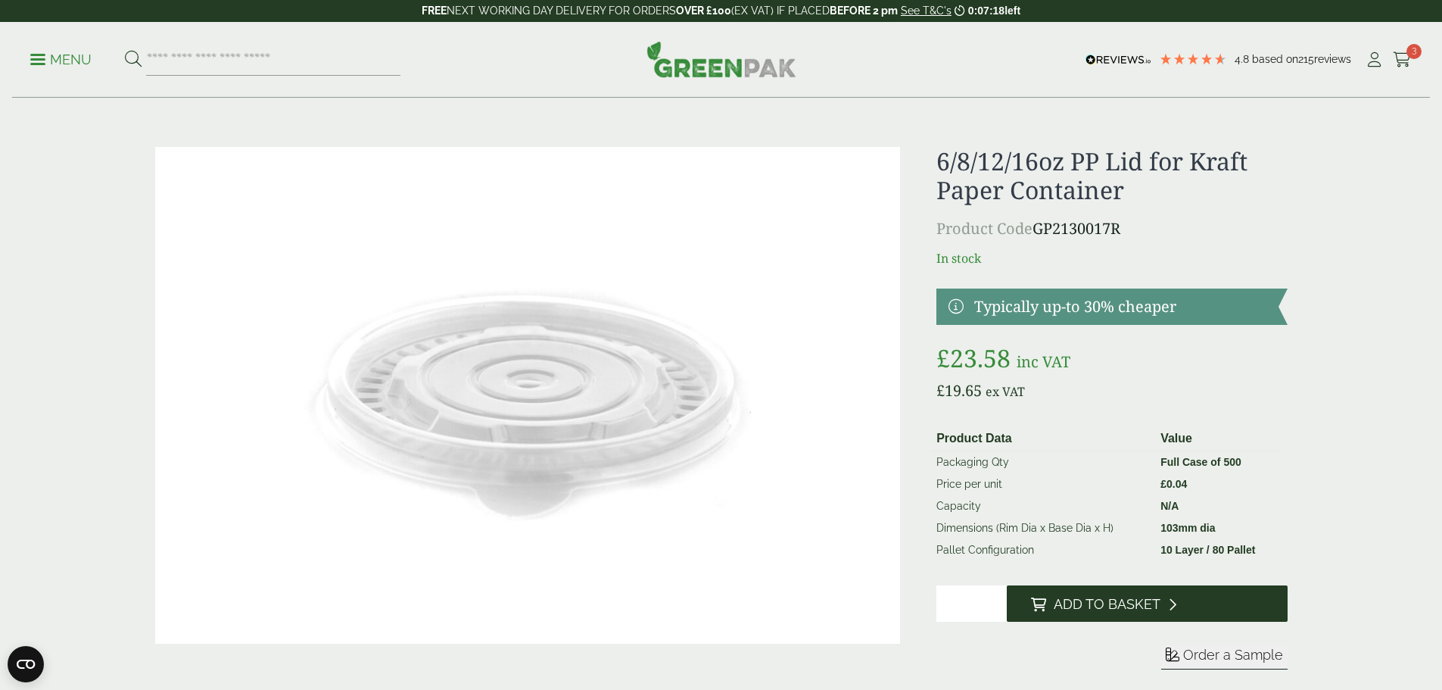
click at [1101, 606] on span "Add to Basket" at bounding box center [1107, 604] width 107 height 17
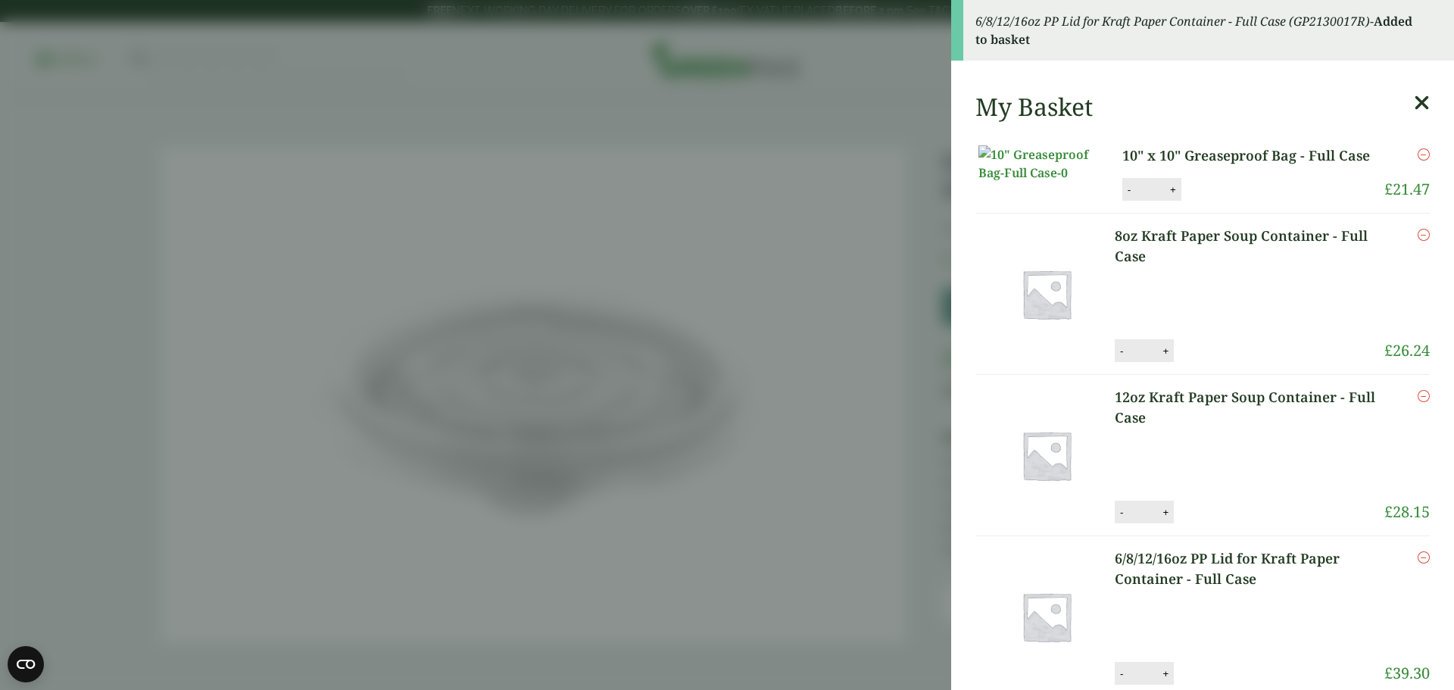
click at [1413, 98] on icon at bounding box center [1421, 102] width 16 height 21
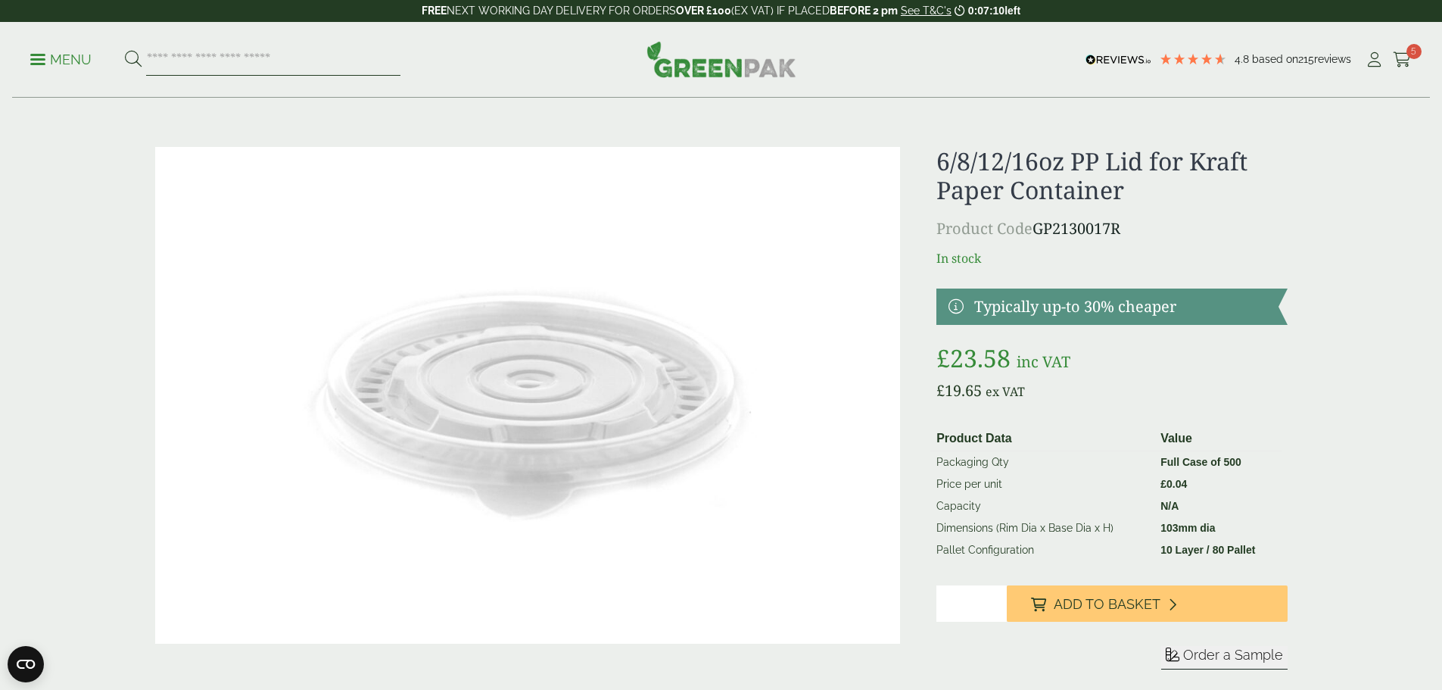
click at [227, 49] on input "search" at bounding box center [273, 60] width 254 height 32
click at [1372, 58] on icon at bounding box center [1374, 59] width 19 height 15
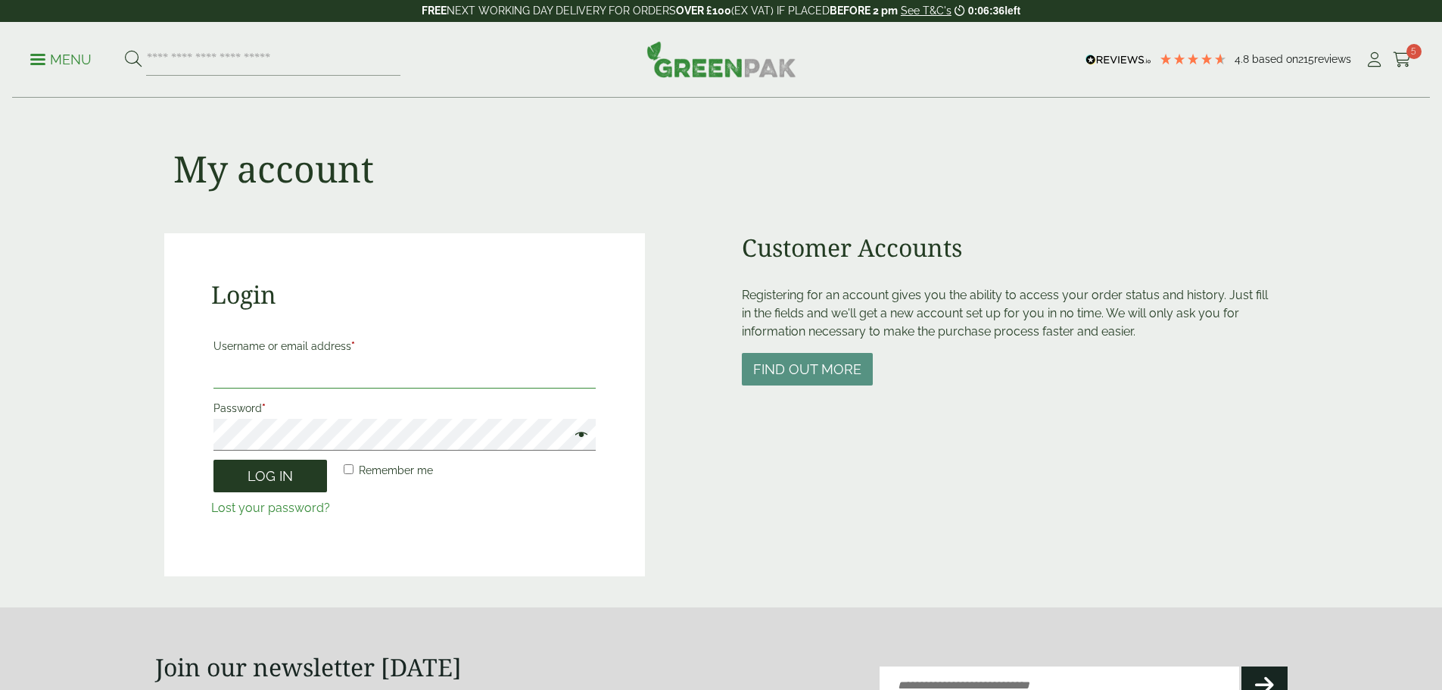
type input "**********"
click at [274, 479] on button "Log in" at bounding box center [270, 476] width 114 height 33
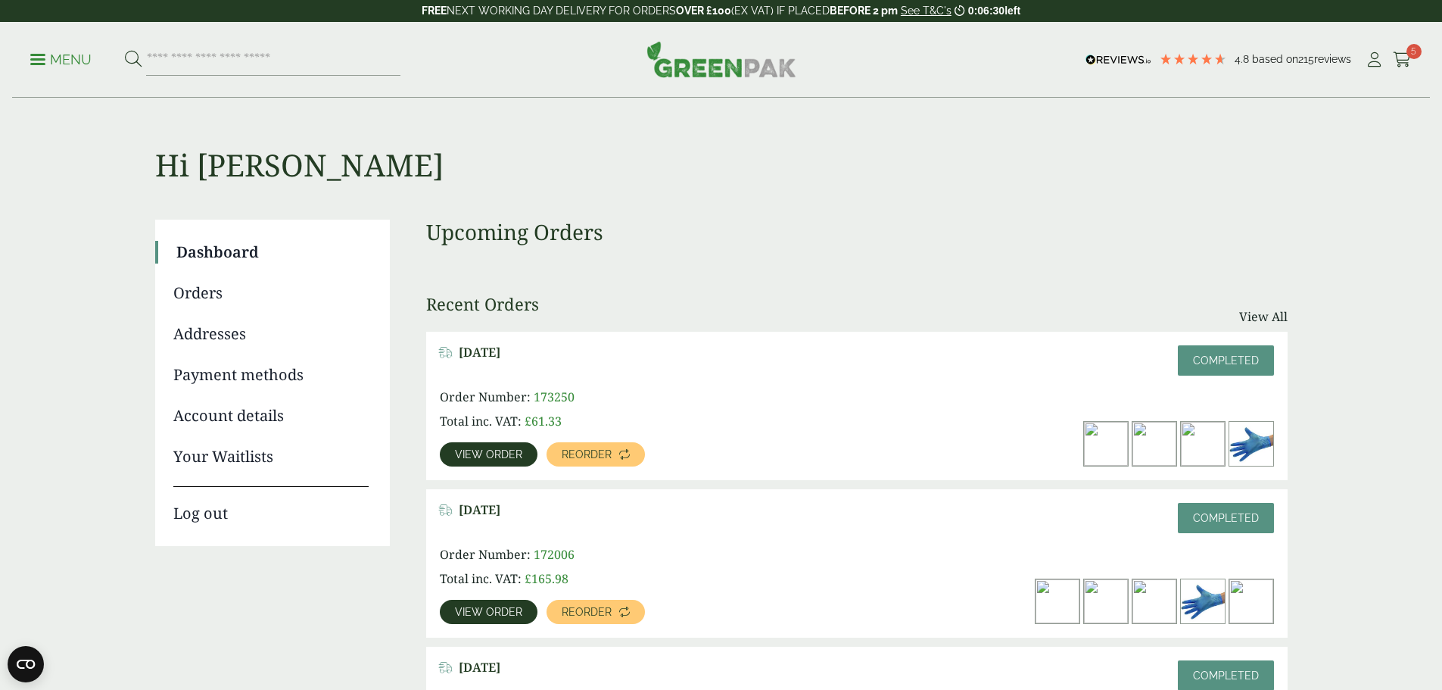
click at [522, 449] on span "View order" at bounding box center [488, 454] width 67 height 11
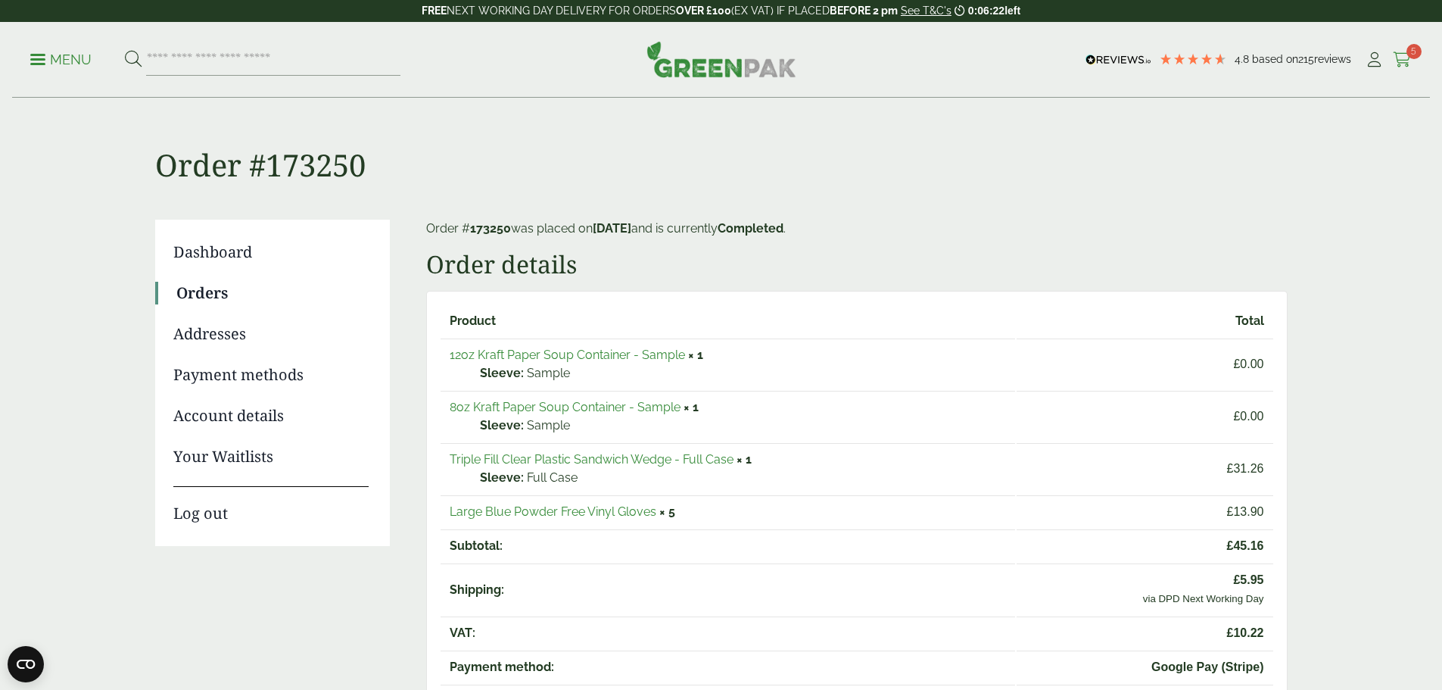
click at [1401, 58] on icon at bounding box center [1402, 59] width 19 height 15
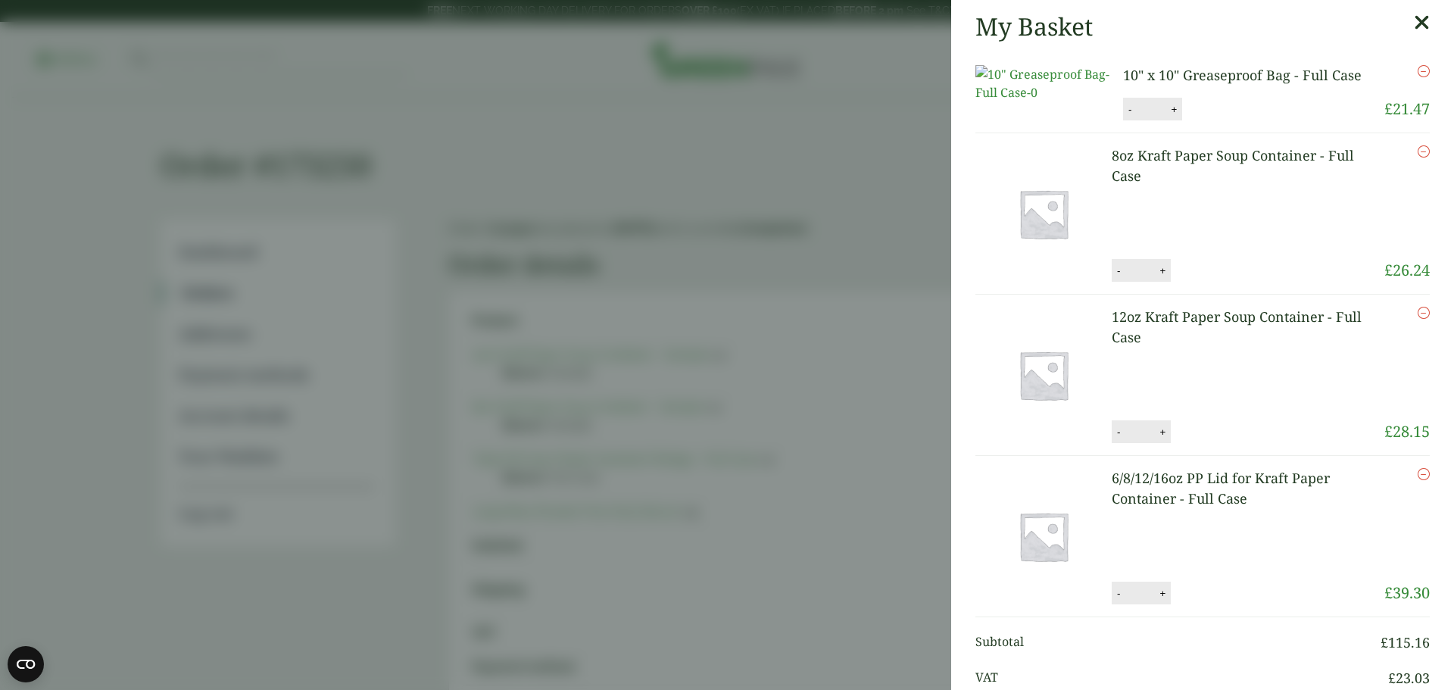
click at [1413, 24] on icon at bounding box center [1421, 22] width 16 height 21
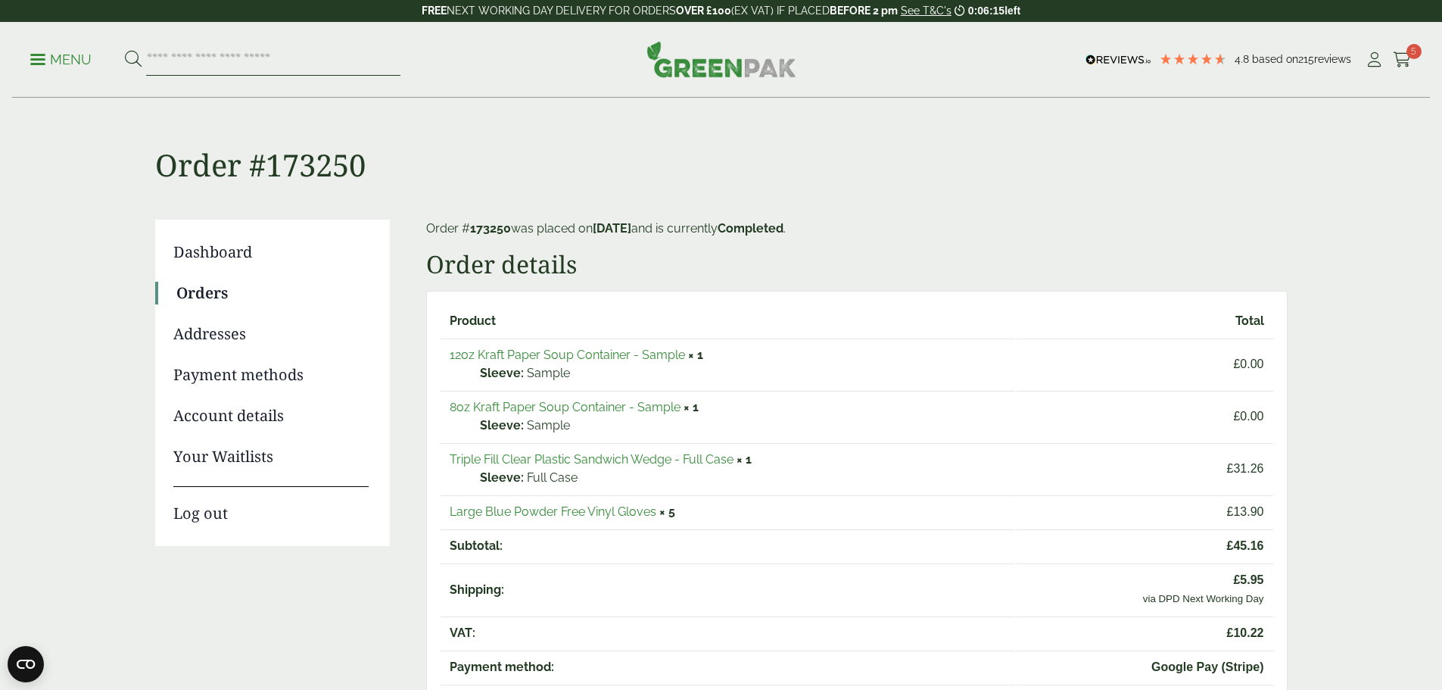
click at [189, 52] on input "search" at bounding box center [273, 60] width 254 height 32
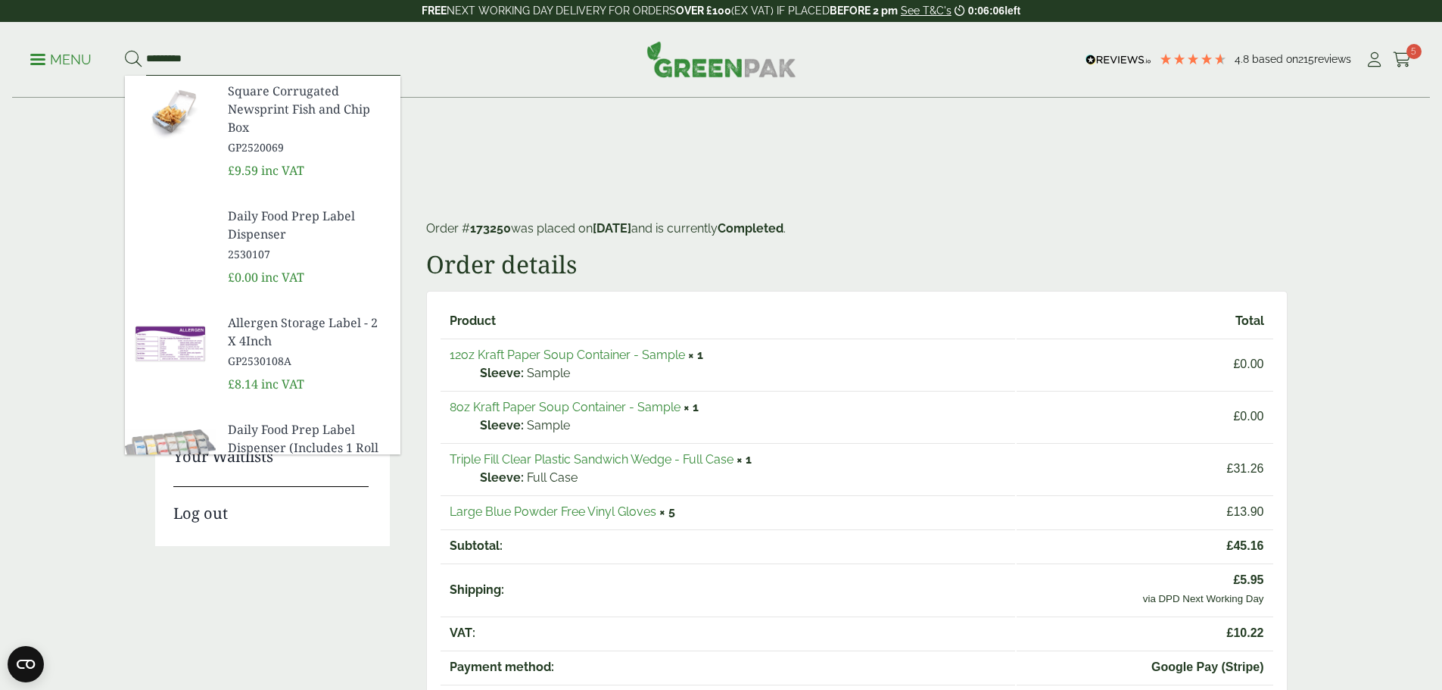
type input "*********"
click at [125, 50] on button at bounding box center [133, 60] width 17 height 20
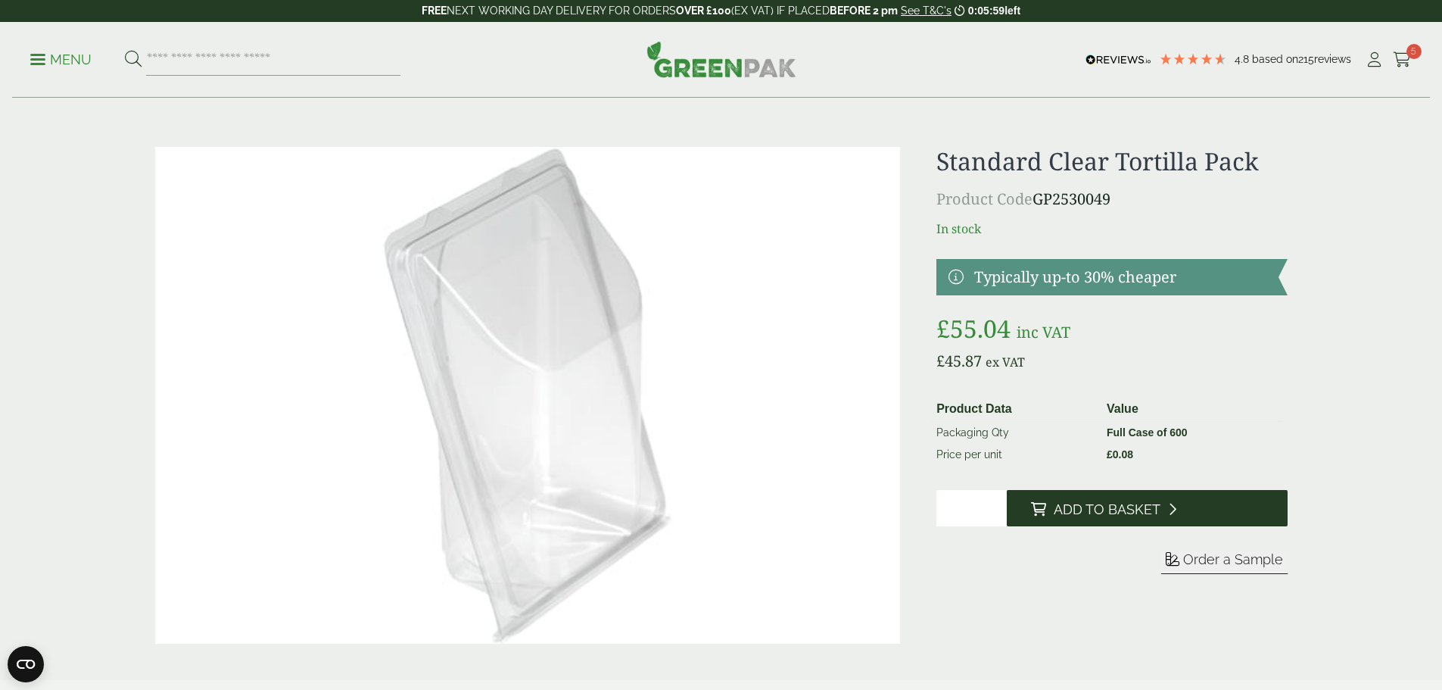
click at [1106, 513] on span "Add to Basket" at bounding box center [1107, 509] width 107 height 17
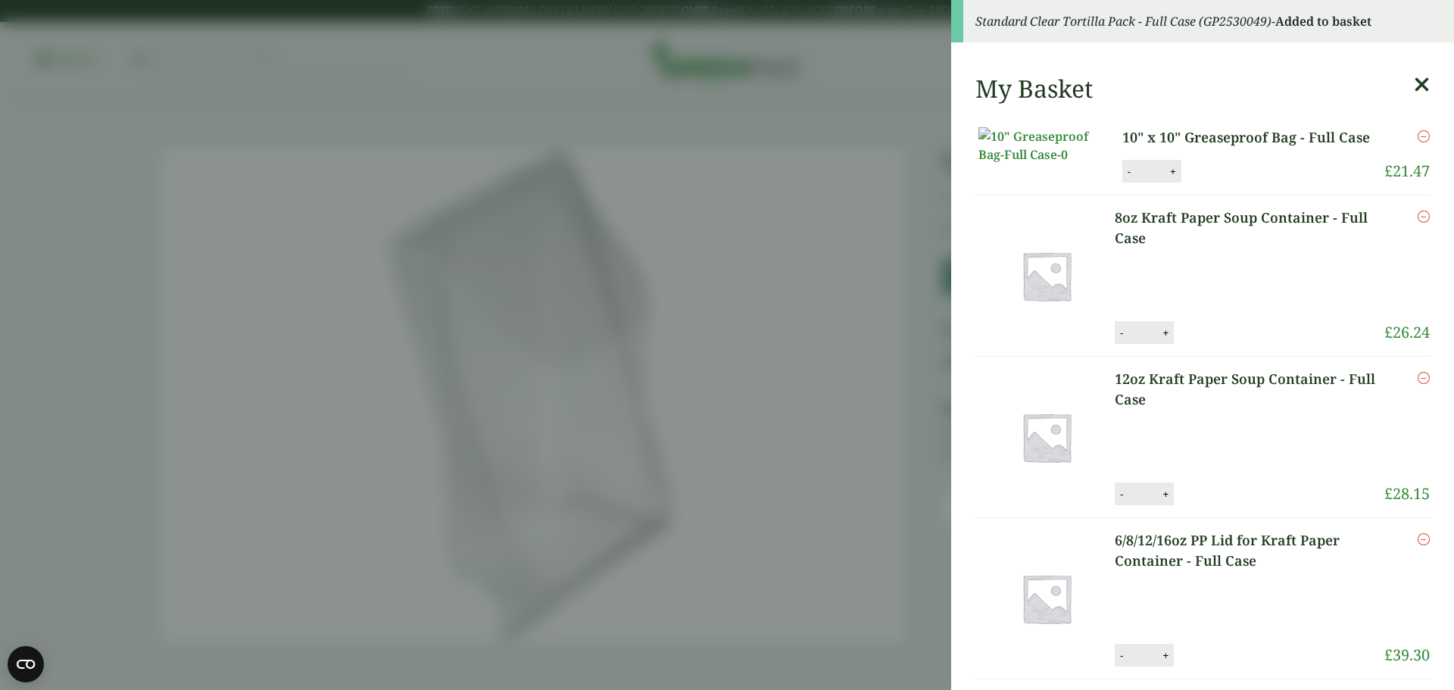
click at [1413, 84] on icon at bounding box center [1421, 84] width 16 height 21
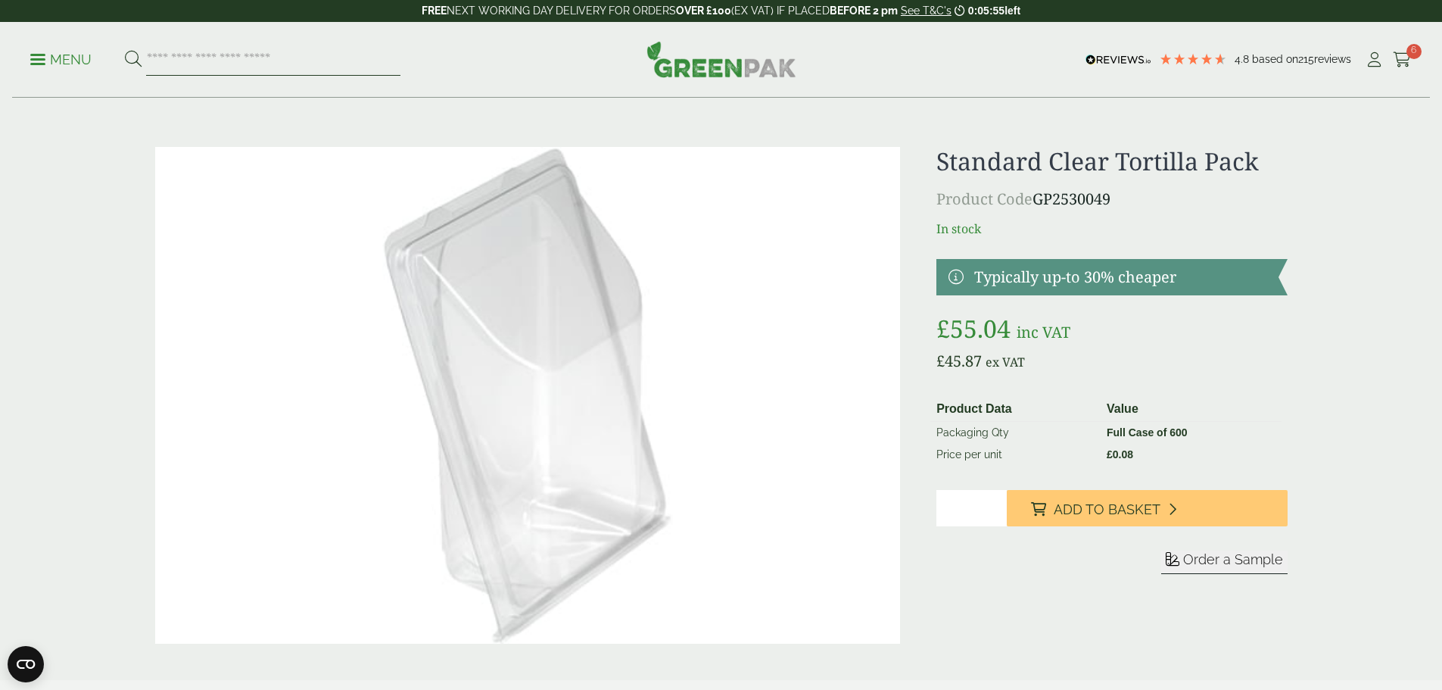
click at [228, 53] on input "search" at bounding box center [273, 60] width 254 height 32
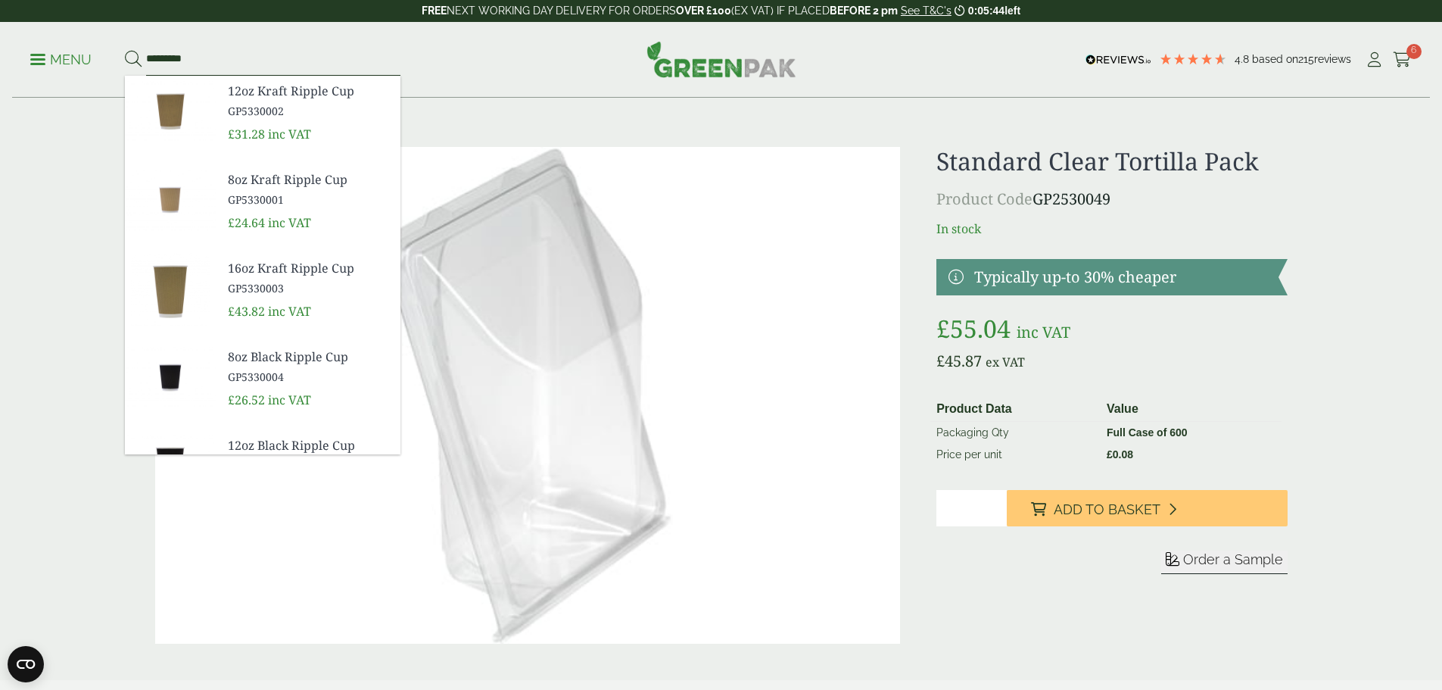
type input "*********"
click at [125, 50] on button at bounding box center [133, 60] width 17 height 20
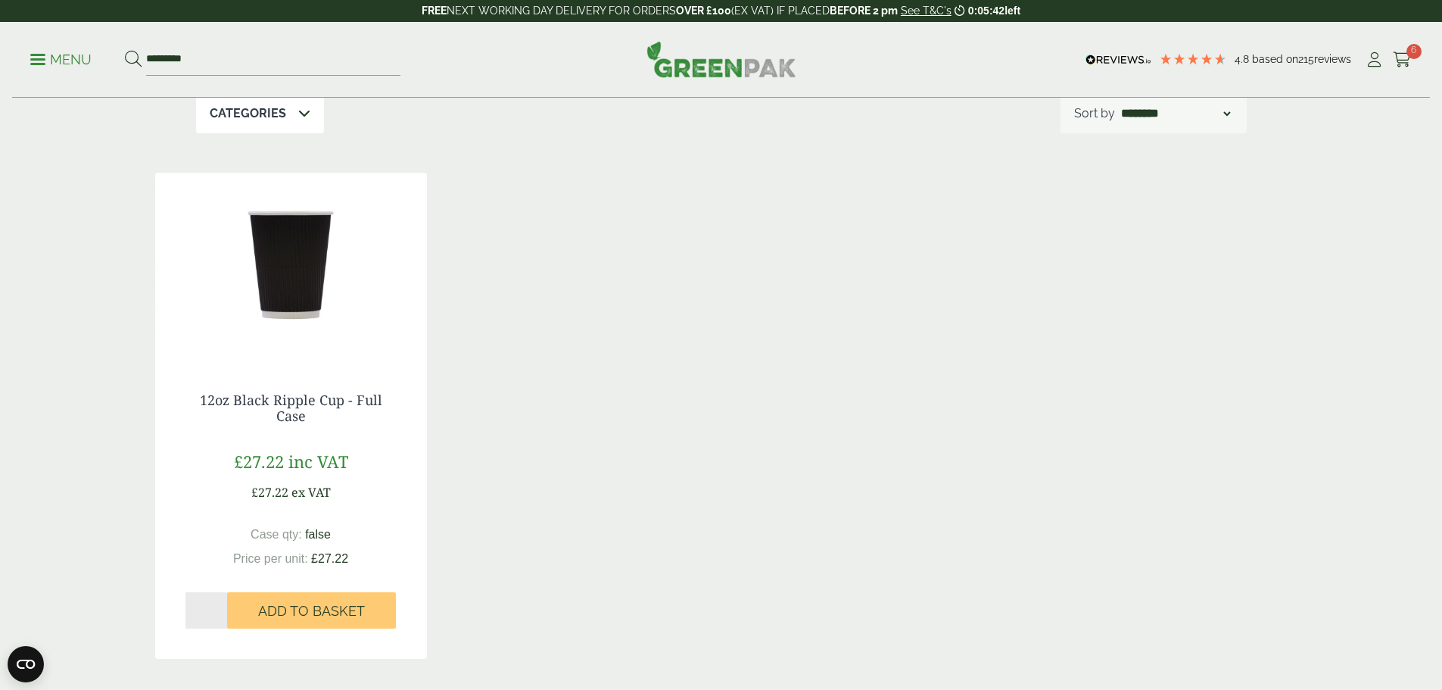
scroll to position [227, 0]
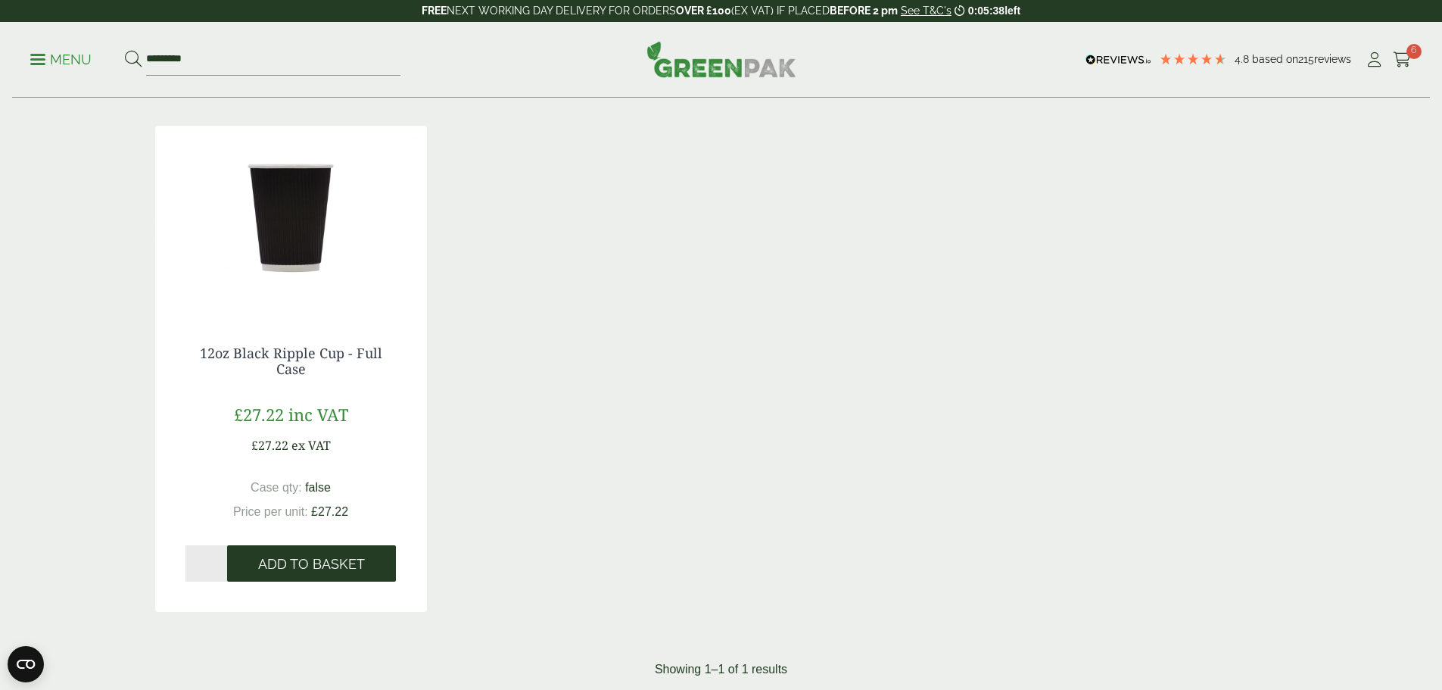
click at [304, 572] on span "Add to Basket" at bounding box center [311, 564] width 107 height 17
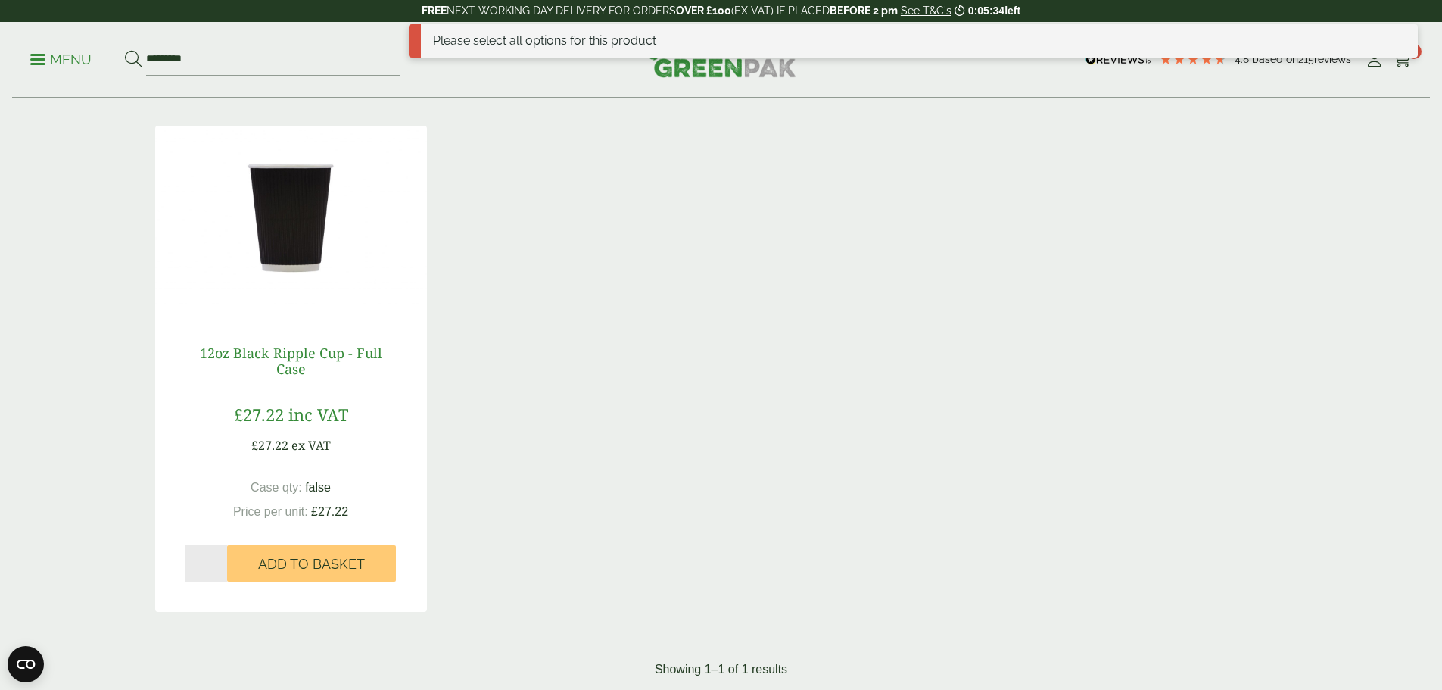
click at [304, 356] on link "12oz Black Ripple Cup - Full Case" at bounding box center [291, 361] width 182 height 35
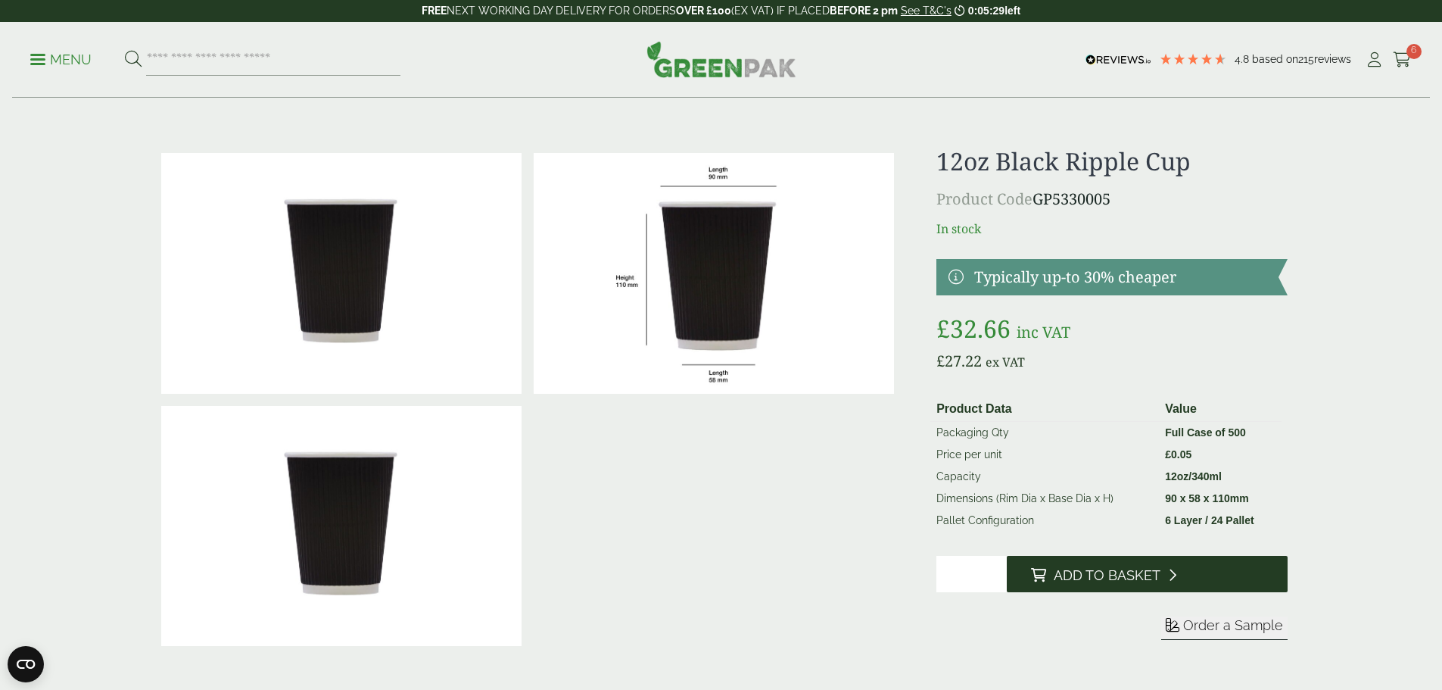
click at [1105, 581] on span "Add to Basket" at bounding box center [1107, 575] width 107 height 17
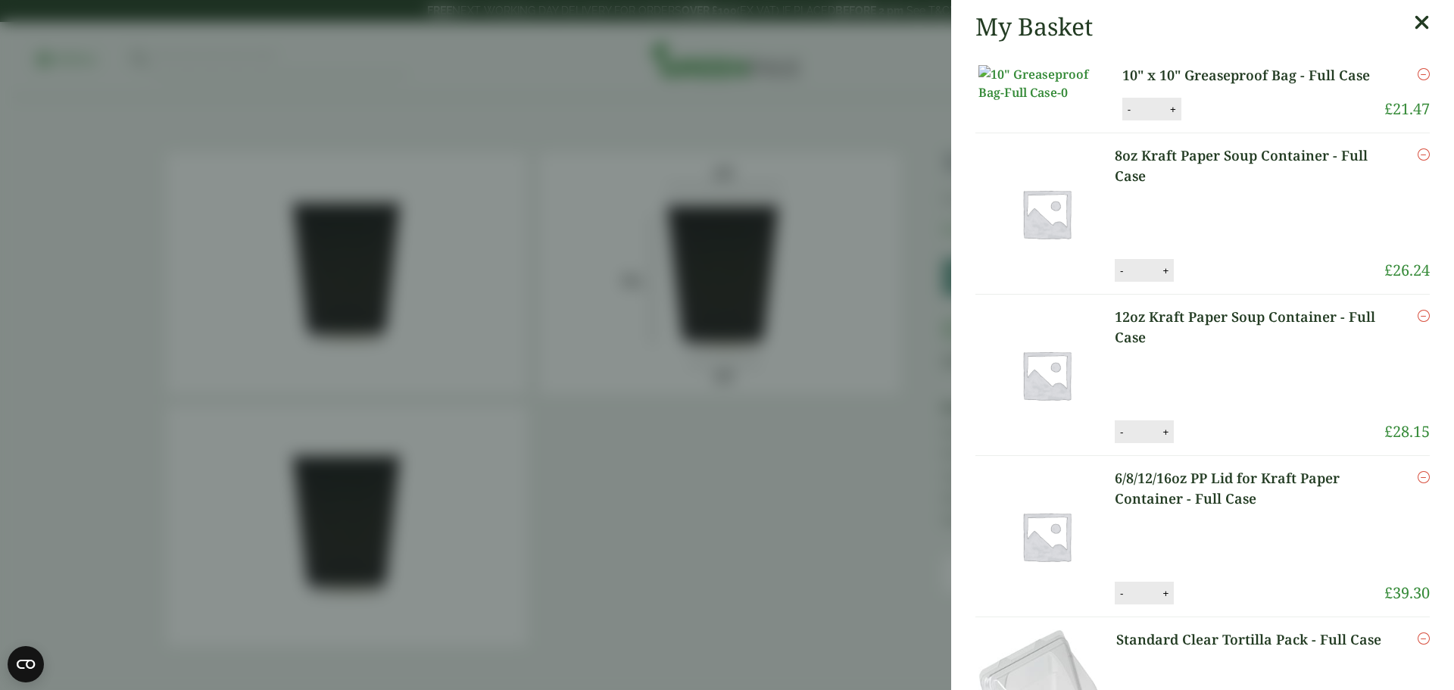
click at [1413, 21] on icon at bounding box center [1421, 22] width 16 height 21
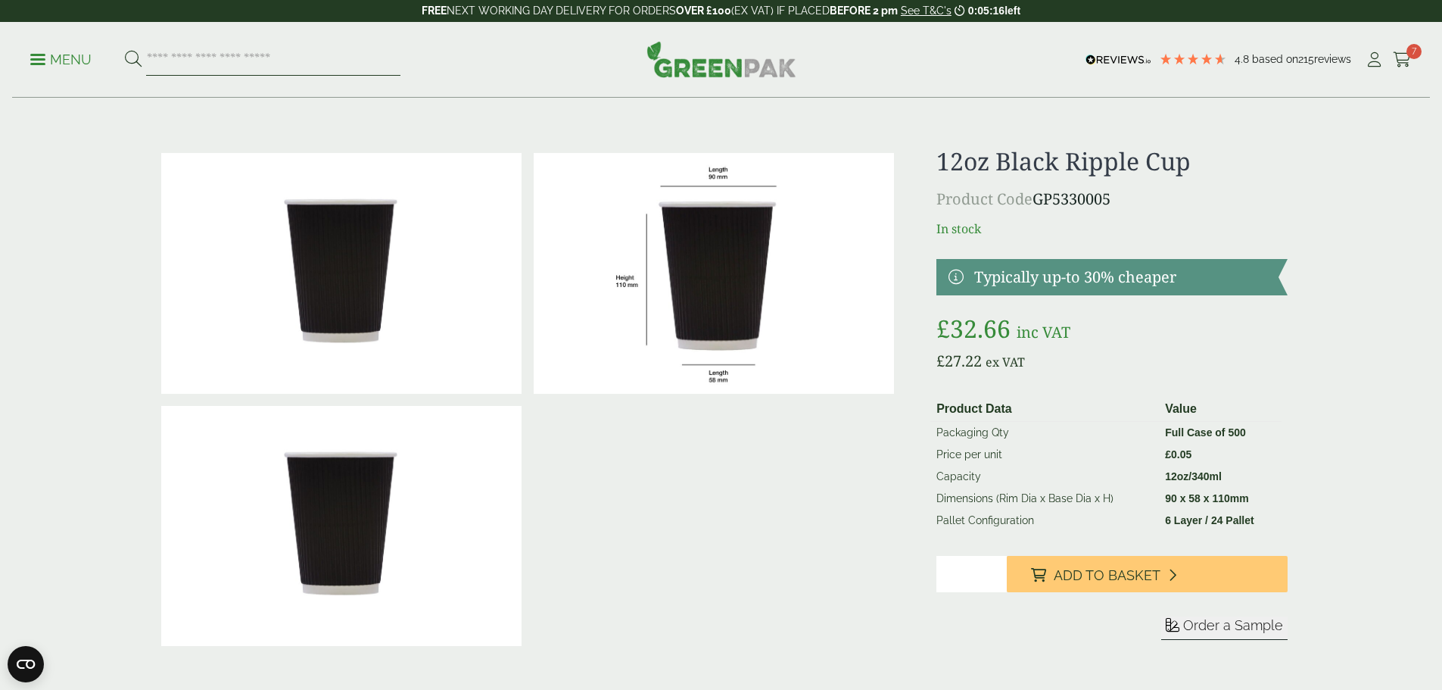
click at [195, 63] on input "search" at bounding box center [273, 60] width 254 height 32
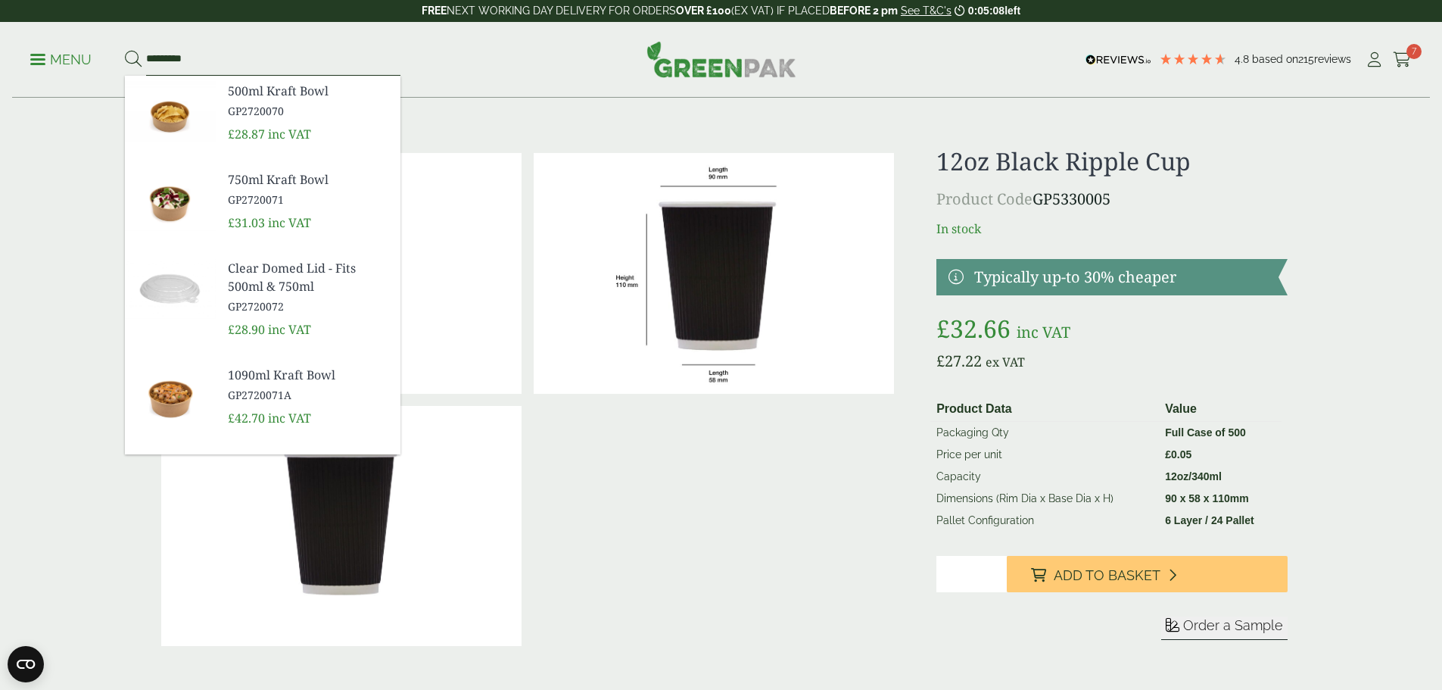
type input "*********"
click at [125, 50] on button at bounding box center [133, 60] width 17 height 20
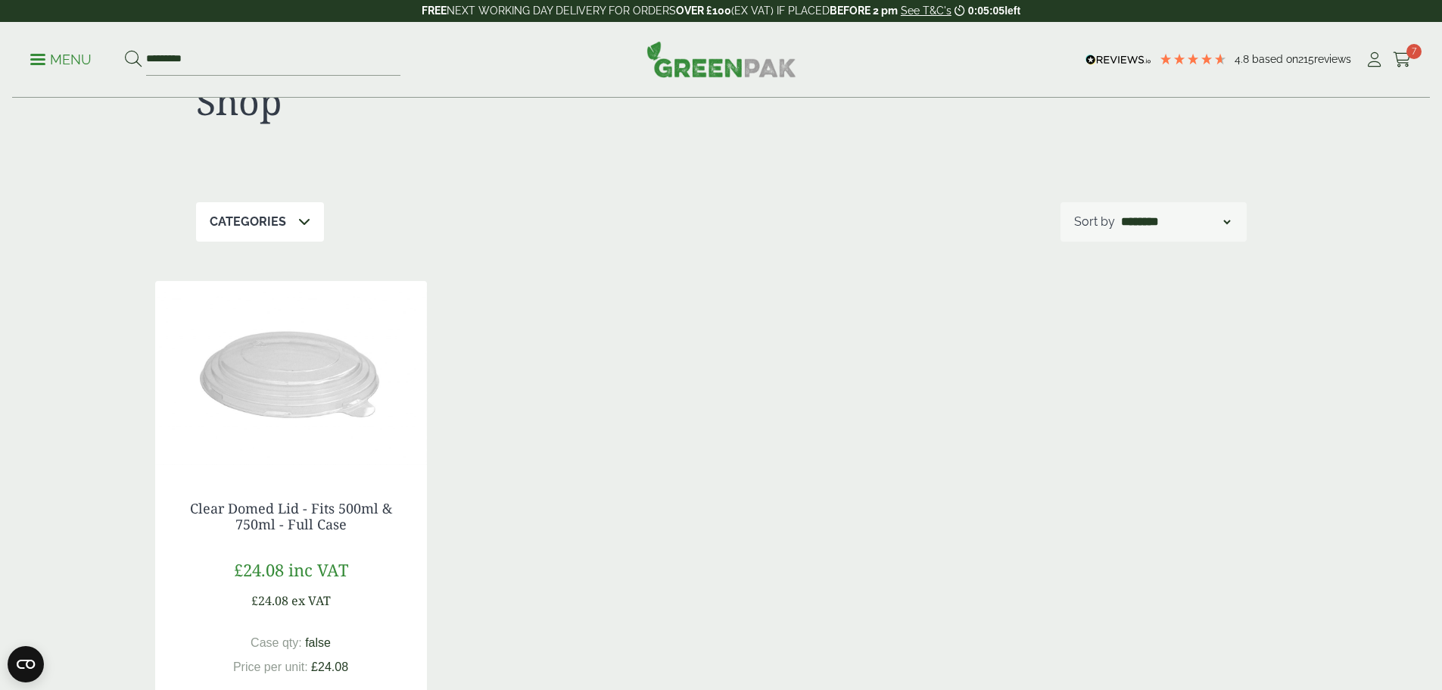
scroll to position [76, 0]
click at [245, 507] on link "Clear Domed Lid - Fits 500ml & 750ml - Full Case" at bounding box center [291, 512] width 202 height 35
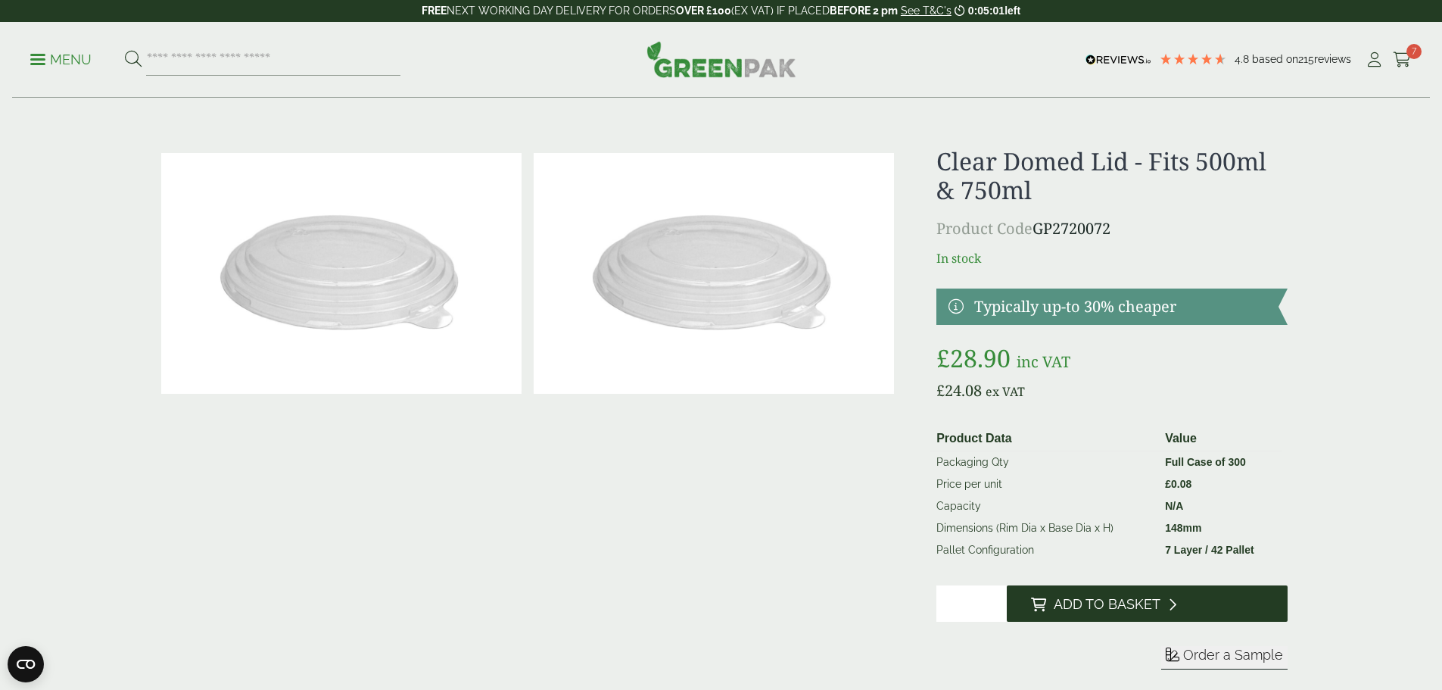
click at [1153, 608] on span "Add to Basket" at bounding box center [1107, 604] width 107 height 17
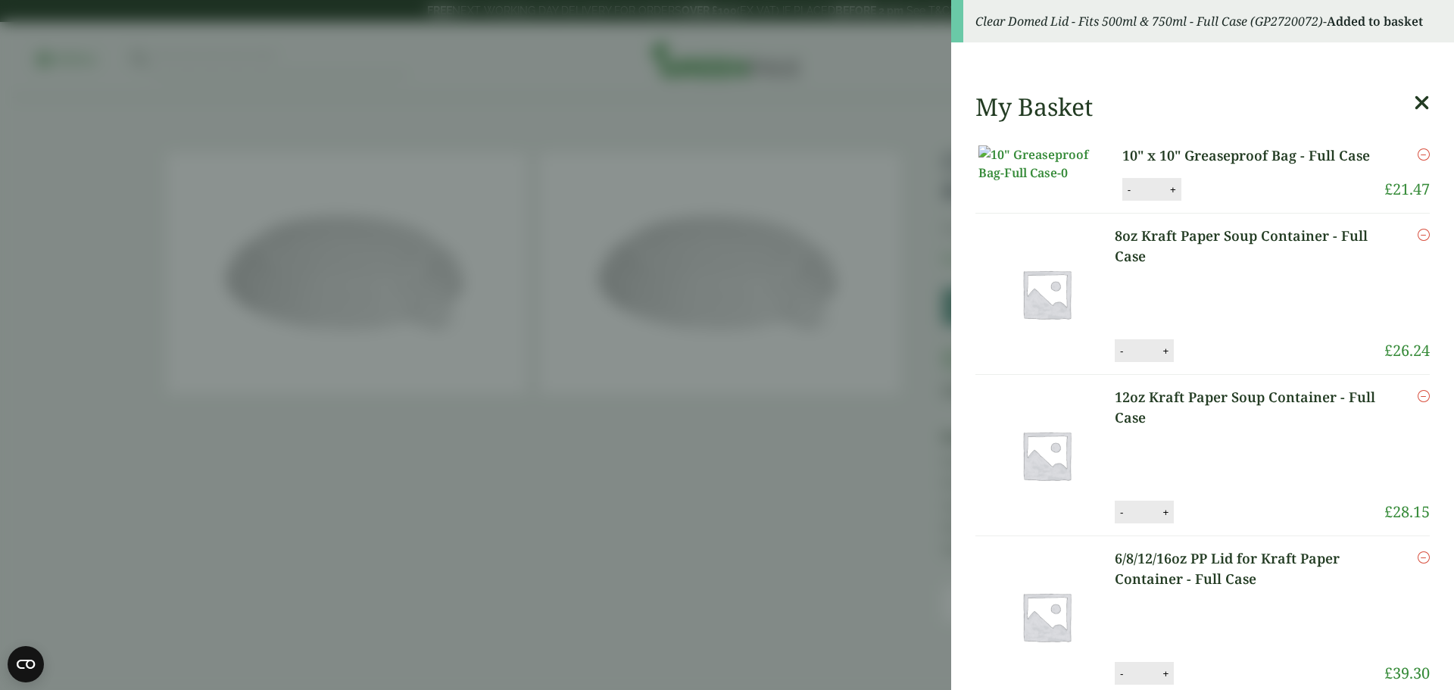
click at [1413, 101] on icon at bounding box center [1421, 102] width 16 height 21
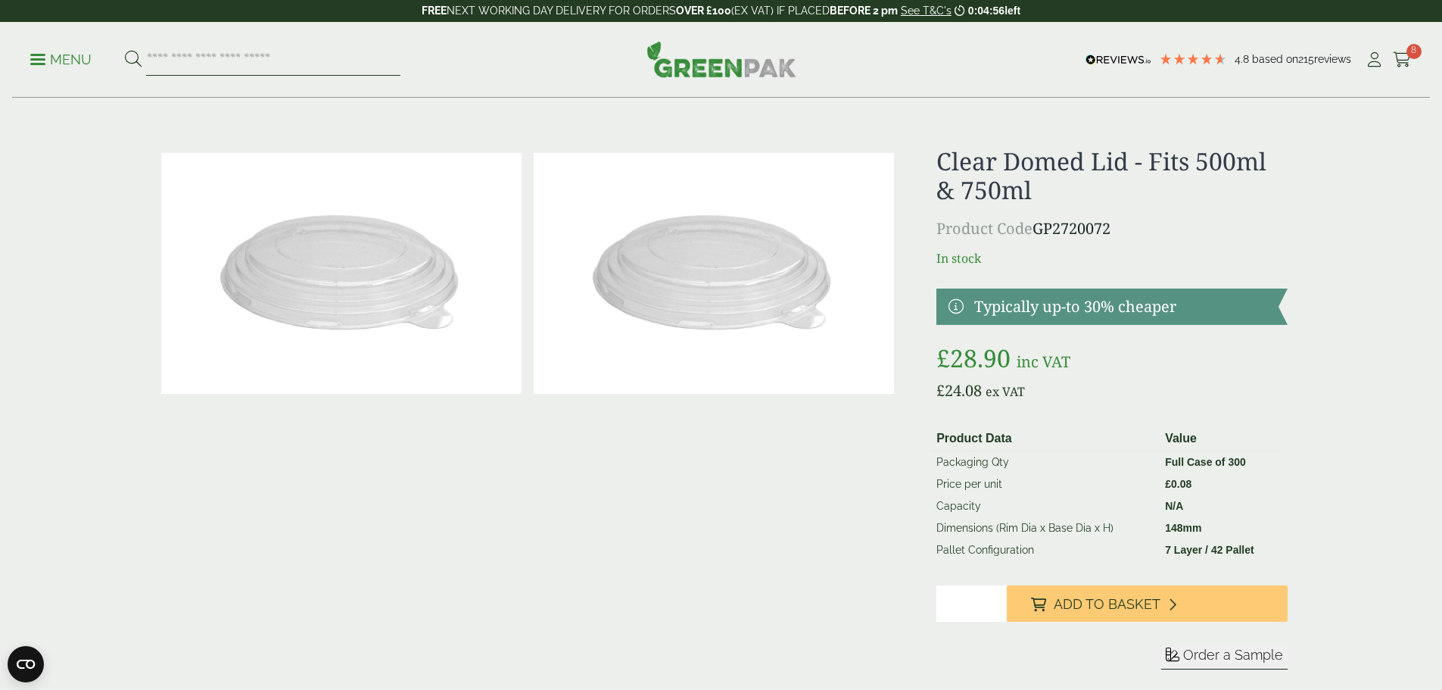
click at [189, 65] on input "search" at bounding box center [273, 60] width 254 height 32
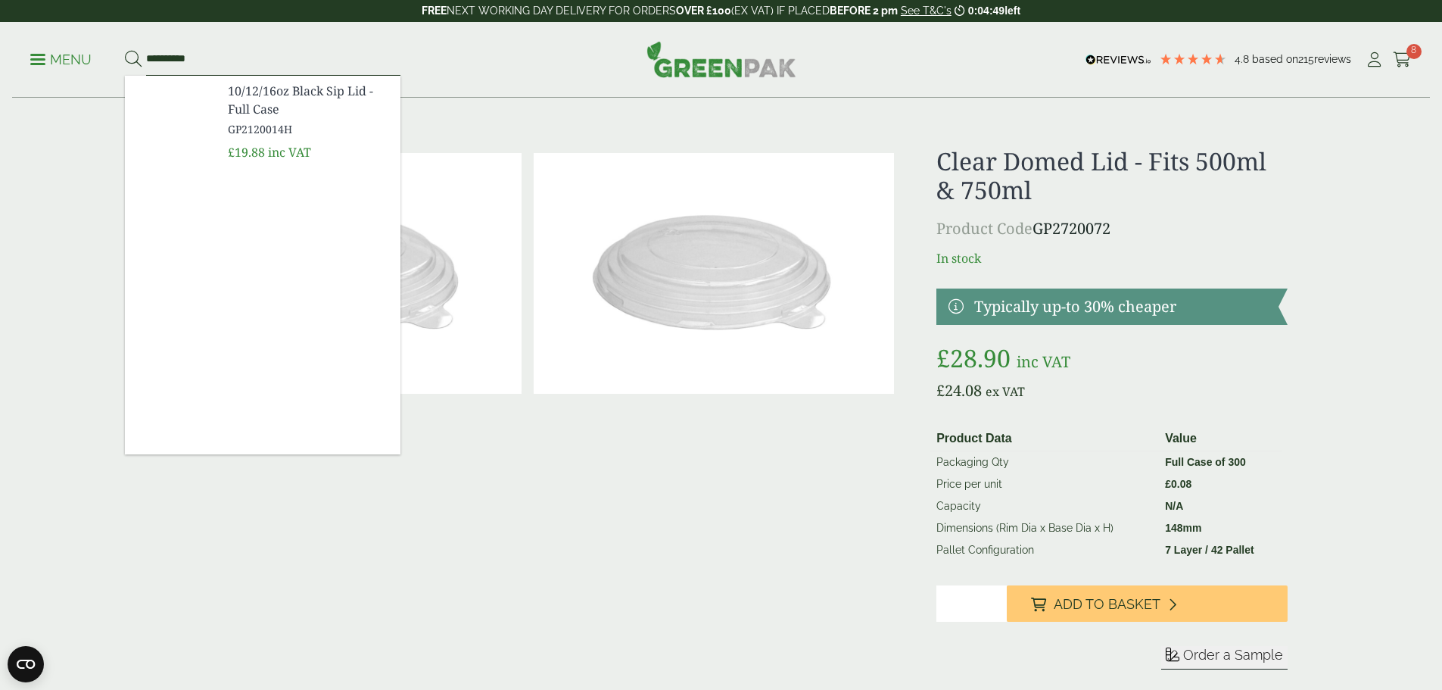
type input "**********"
click at [125, 50] on button at bounding box center [133, 60] width 17 height 20
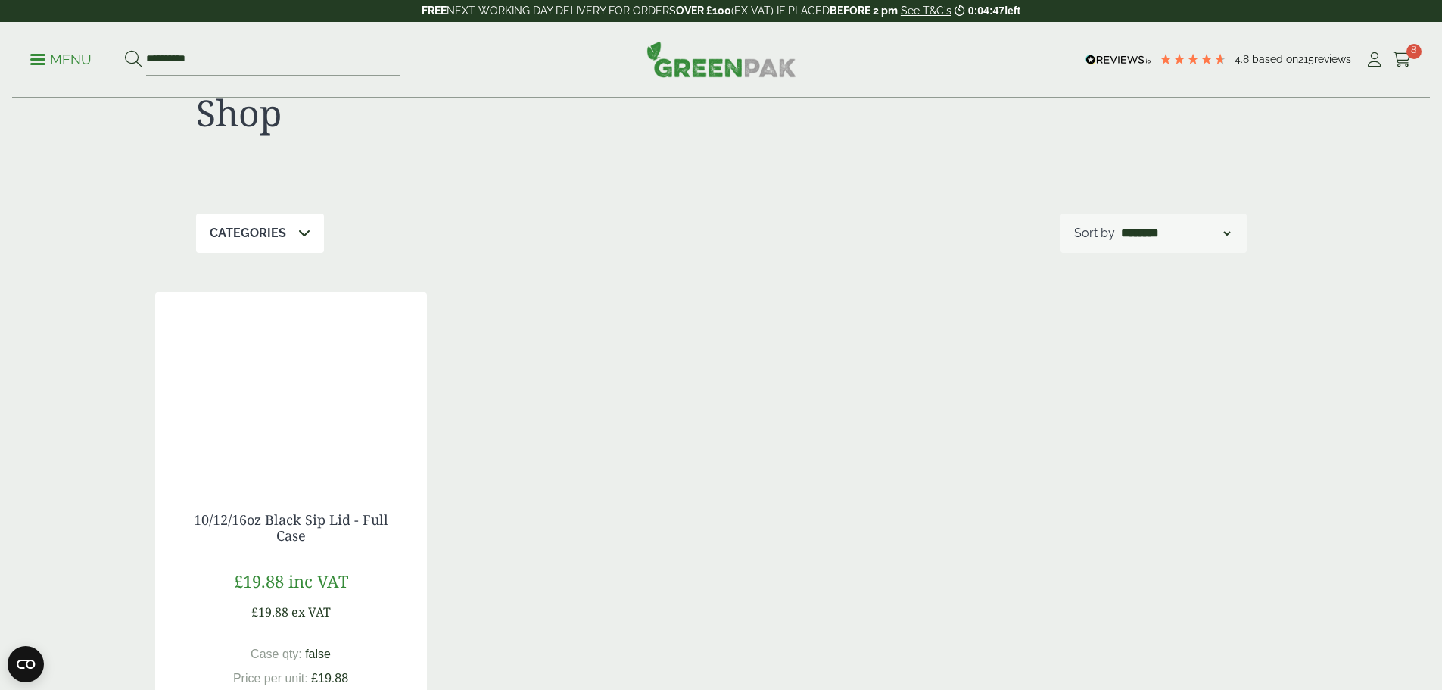
scroll to position [76, 0]
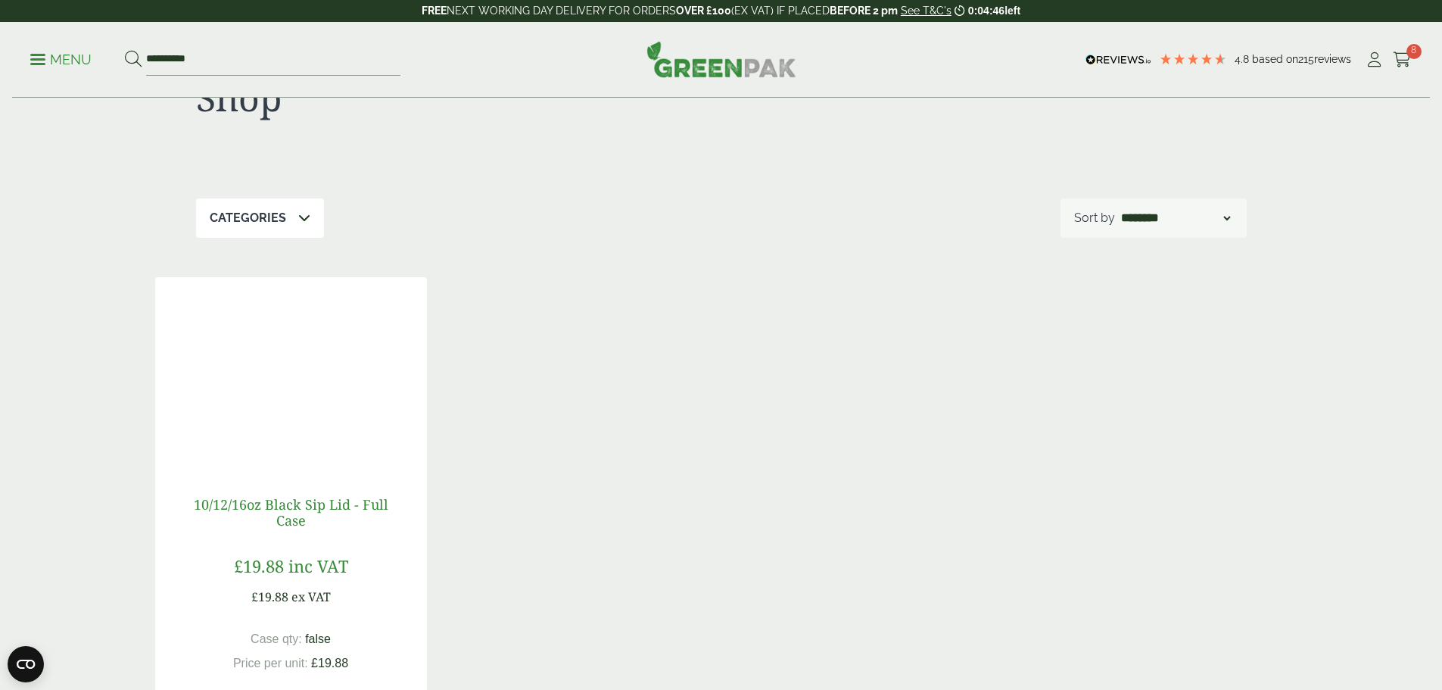
click at [274, 506] on link "10/12/16oz Black Sip Lid - Full Case" at bounding box center [291, 512] width 195 height 35
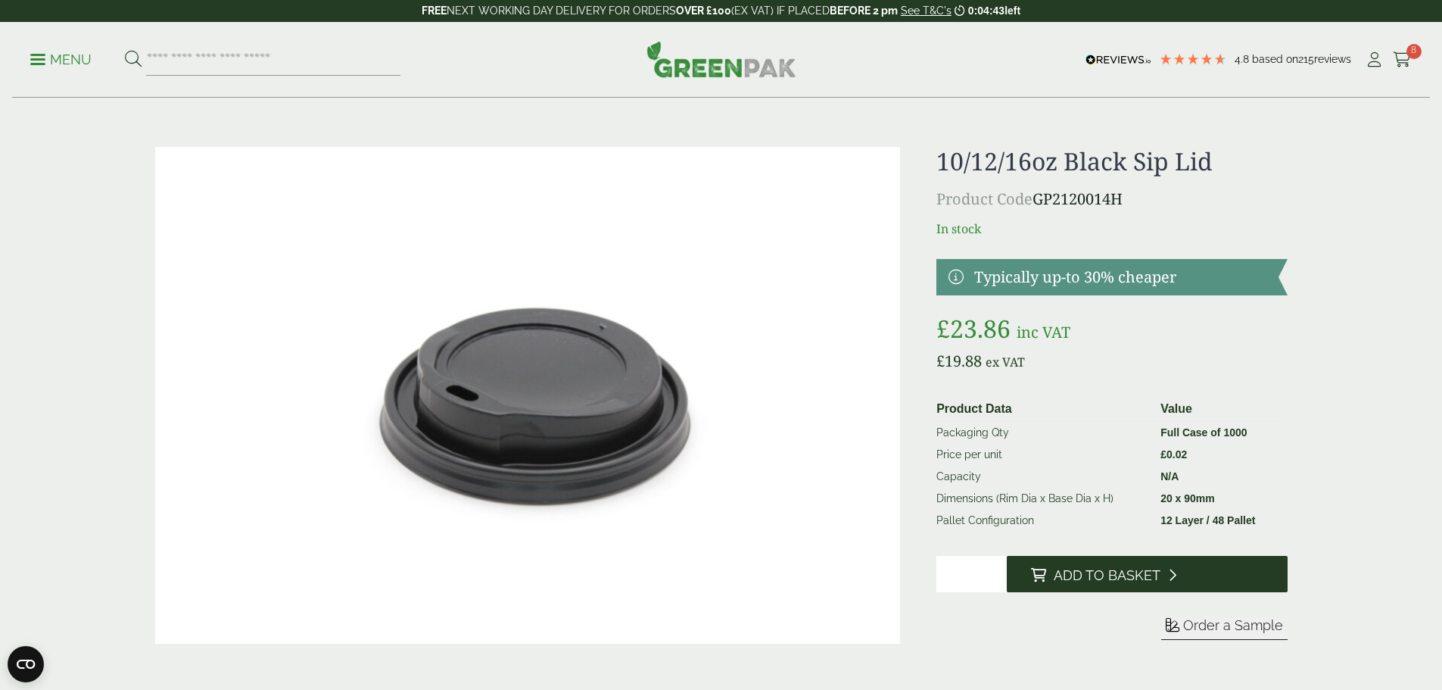
click at [1148, 566] on button "Add to Basket" at bounding box center [1147, 574] width 281 height 36
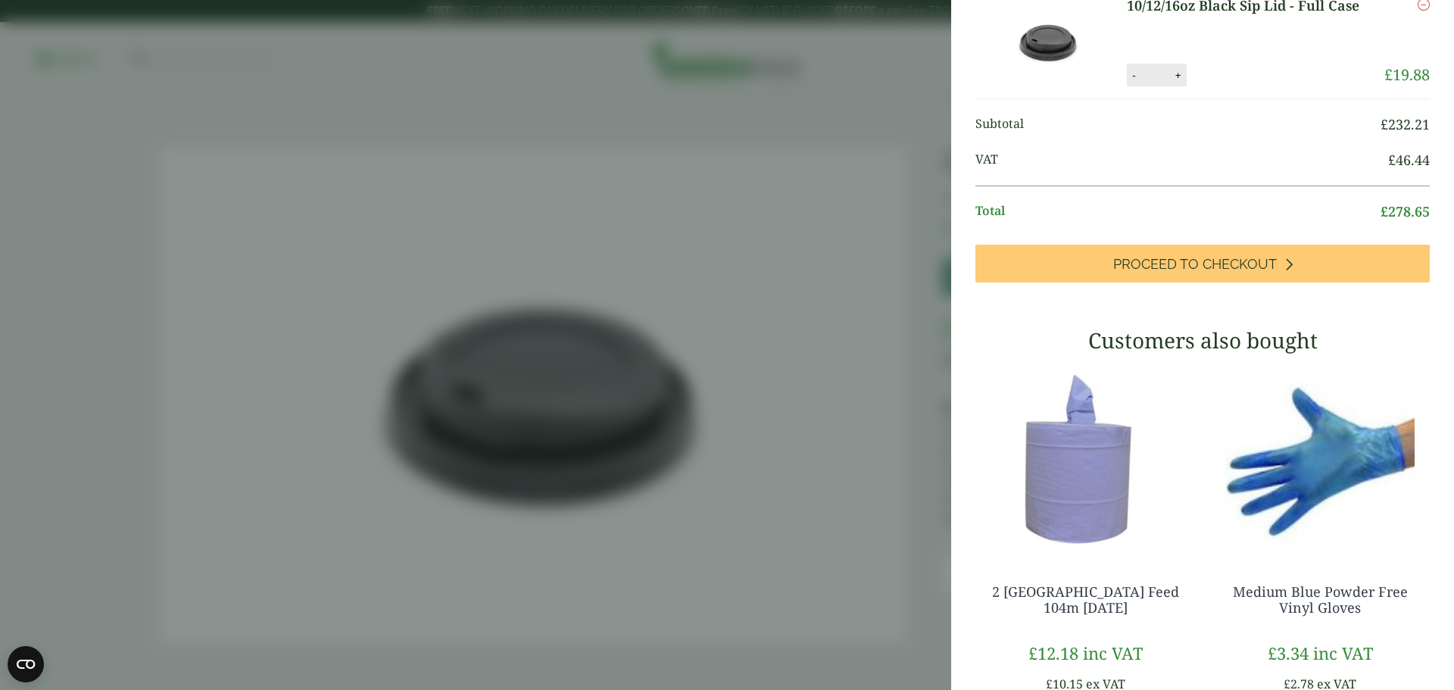
scroll to position [1393, 0]
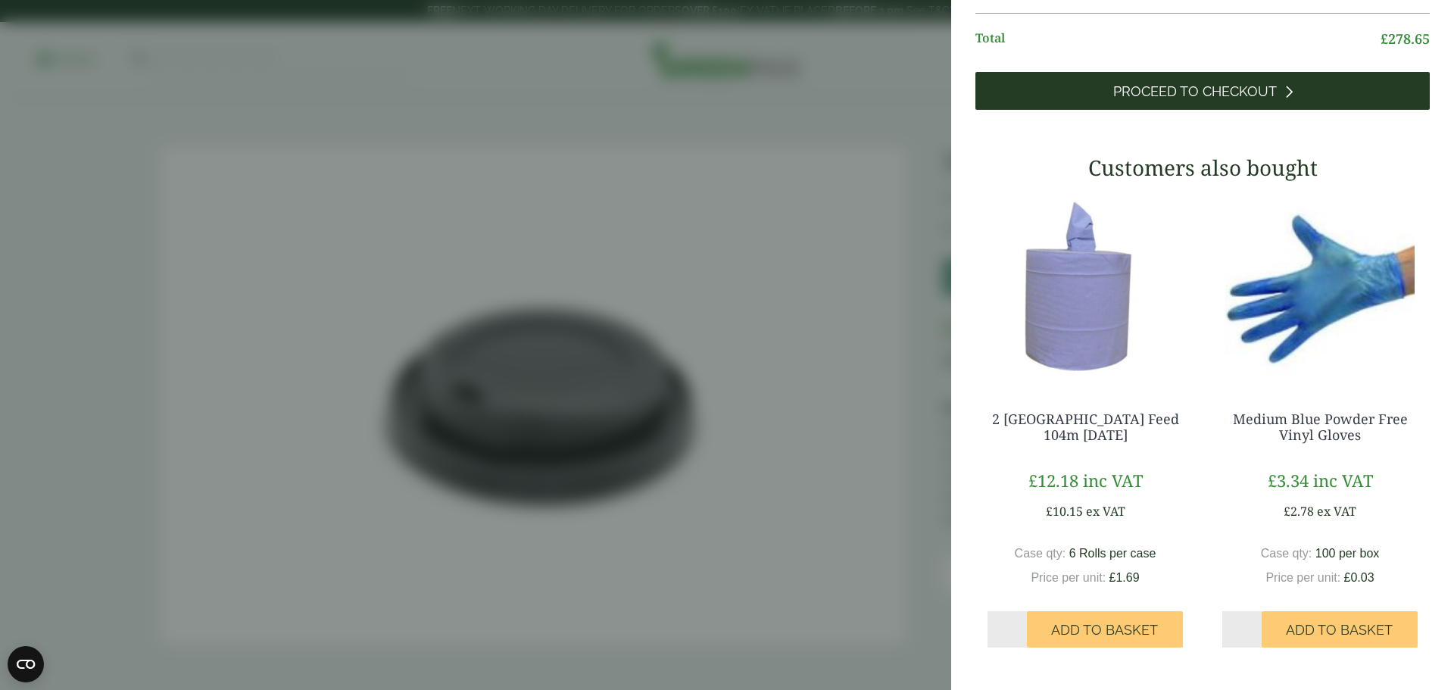
click at [1184, 87] on span "Proceed to Checkout" at bounding box center [1195, 91] width 164 height 17
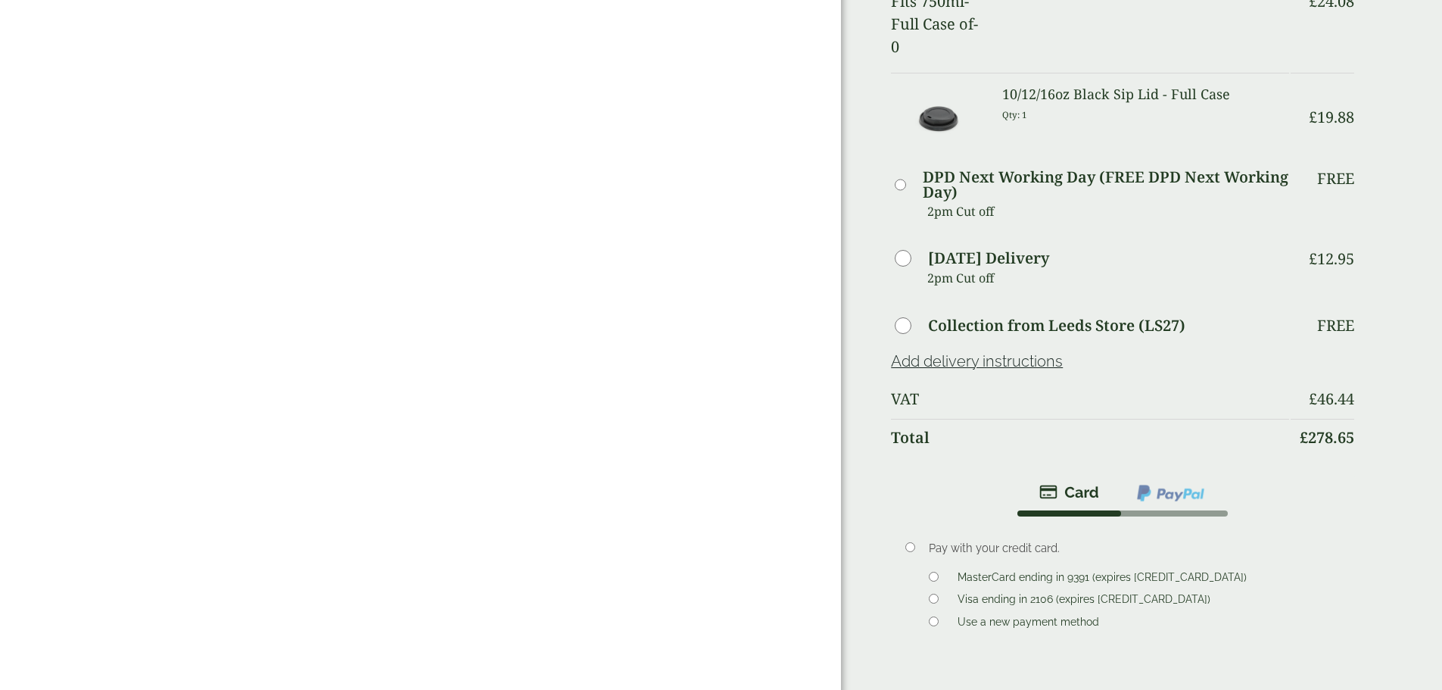
scroll to position [908, 0]
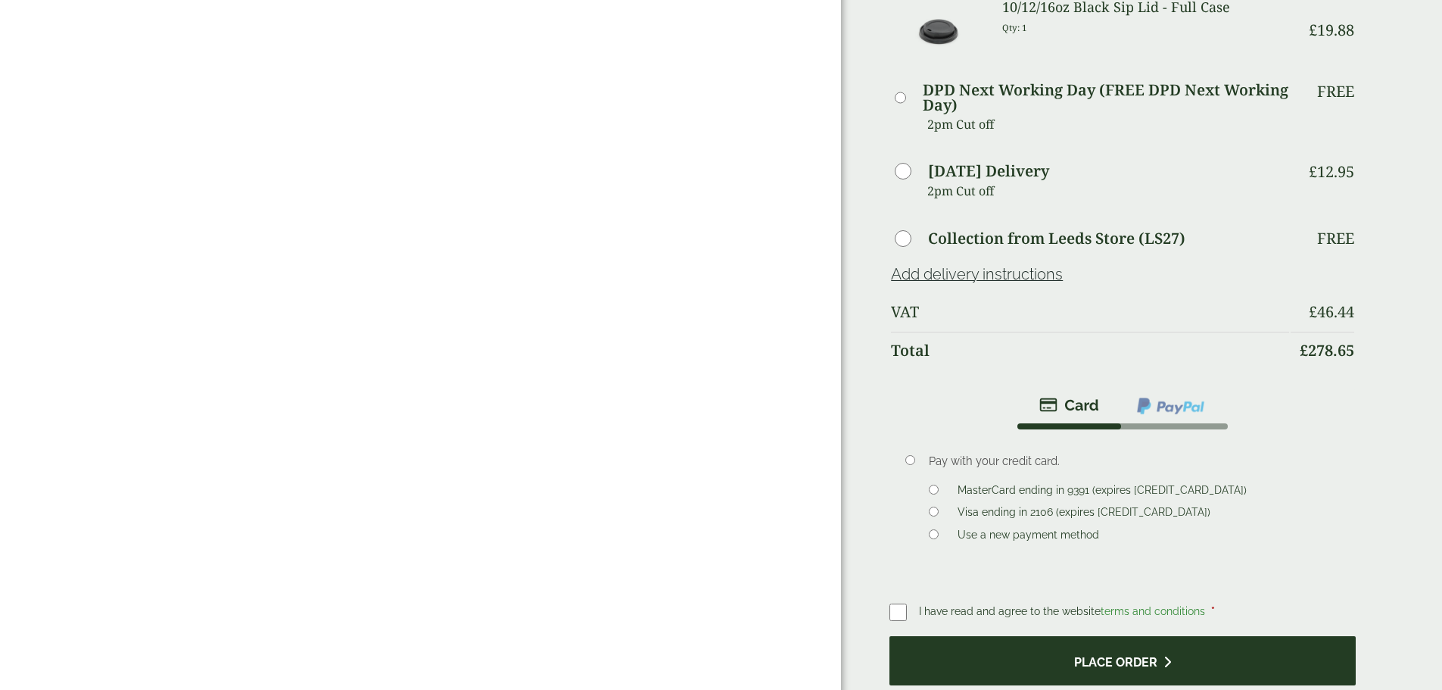
click at [986, 636] on button "Place order" at bounding box center [1123, 660] width 466 height 49
